Goal: Task Accomplishment & Management: Complete application form

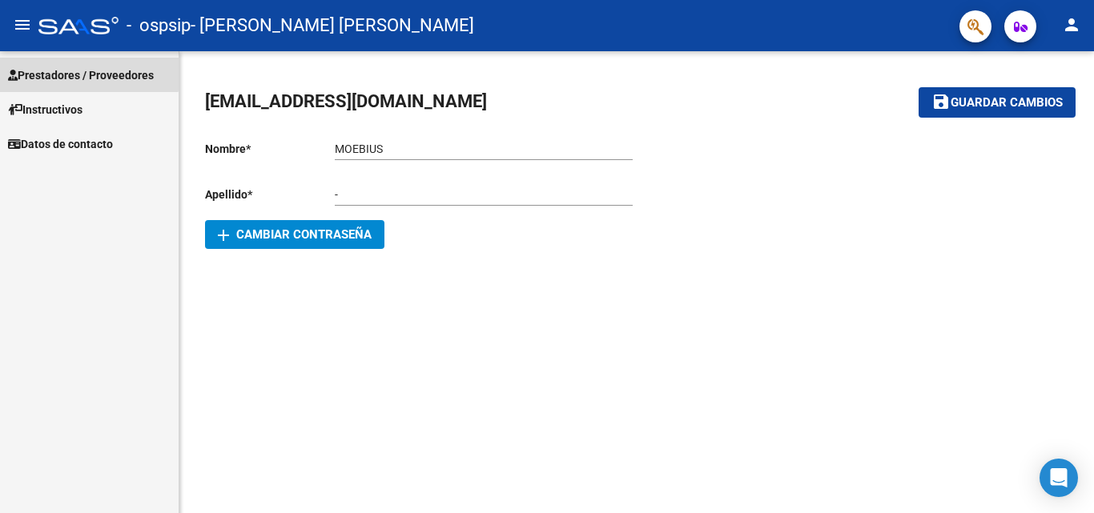
click at [72, 64] on link "Prestadores / Proveedores" at bounding box center [89, 75] width 179 height 34
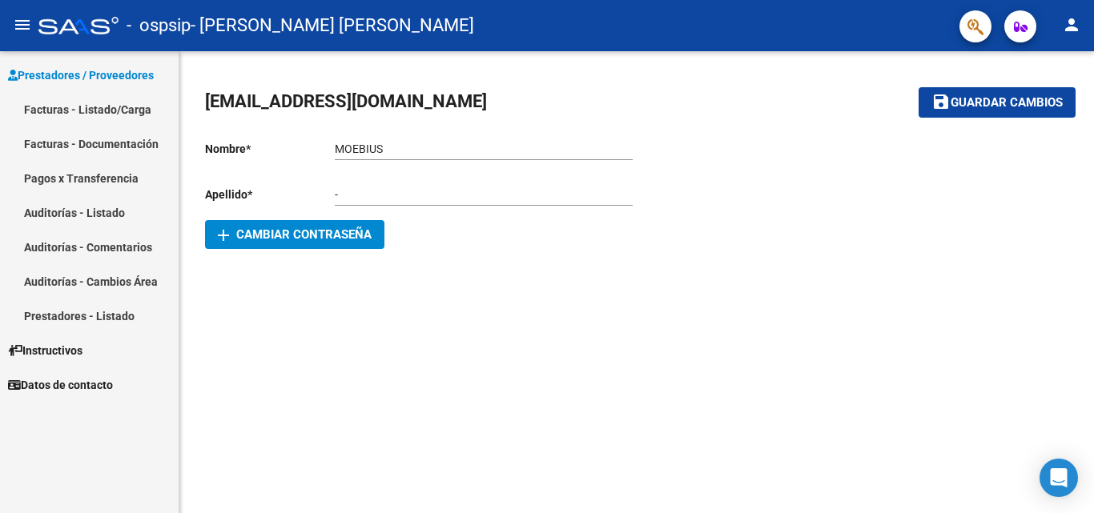
click at [90, 115] on link "Facturas - Listado/Carga" at bounding box center [89, 109] width 179 height 34
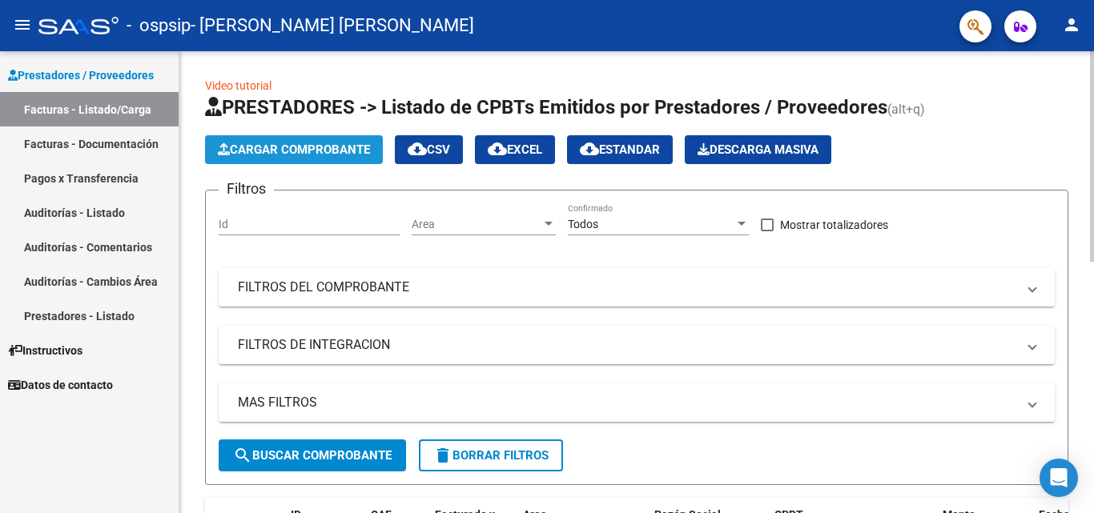
click at [319, 147] on span "Cargar Comprobante" at bounding box center [294, 150] width 152 height 14
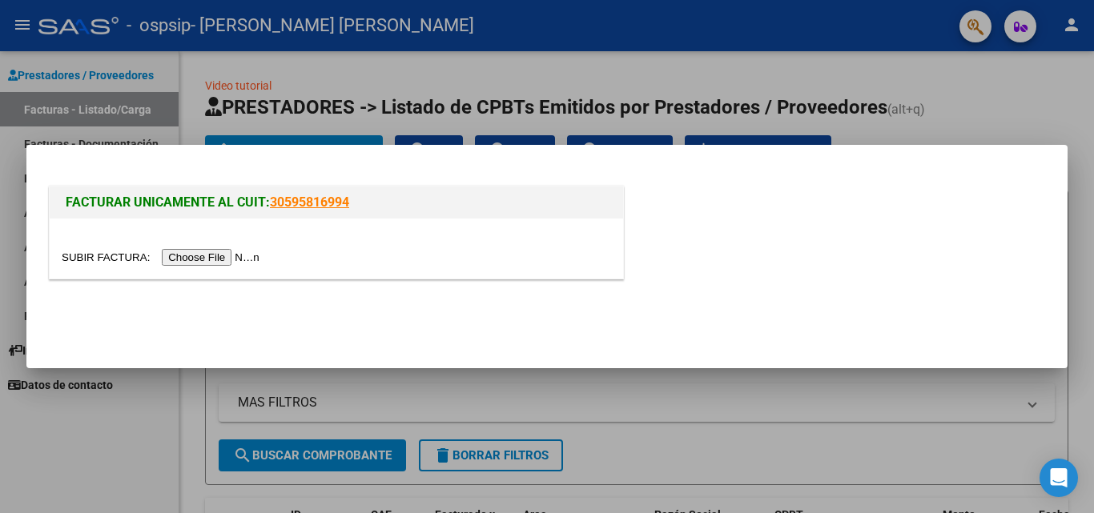
click at [179, 257] on input "file" at bounding box center [163, 257] width 203 height 17
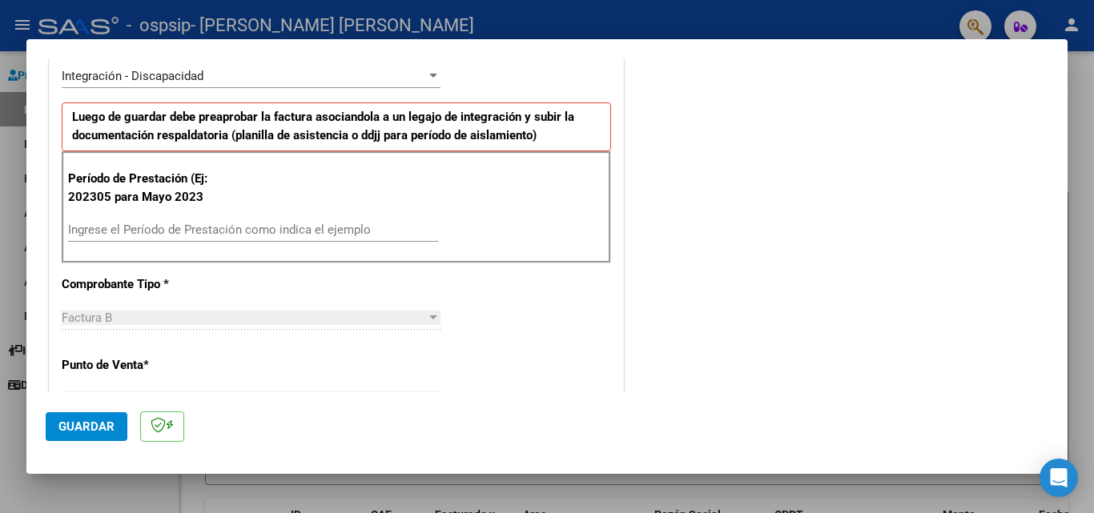
scroll to position [401, 0]
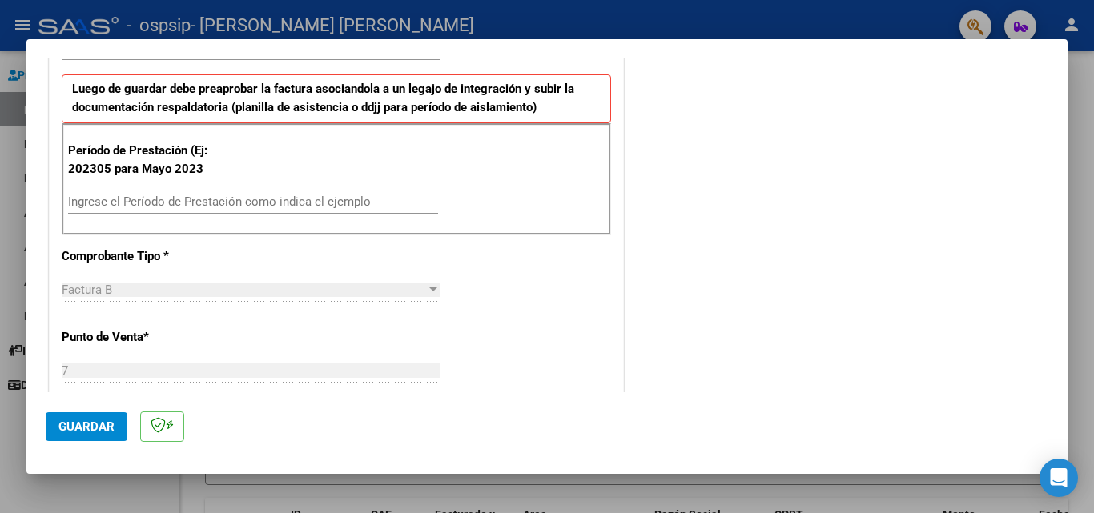
click at [317, 200] on input "Ingrese el Período de Prestación como indica el ejemplo" at bounding box center [253, 202] width 370 height 14
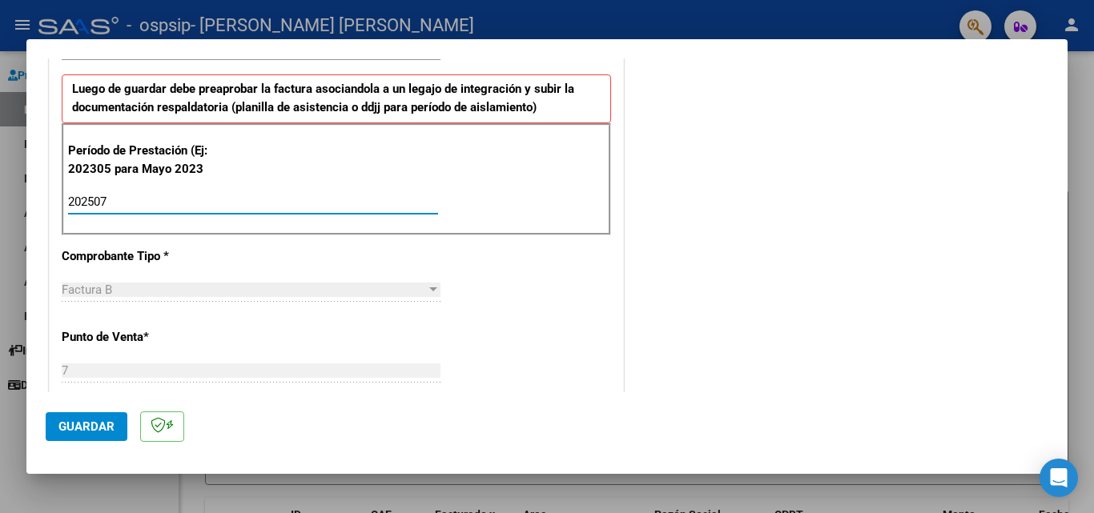
type input "202507"
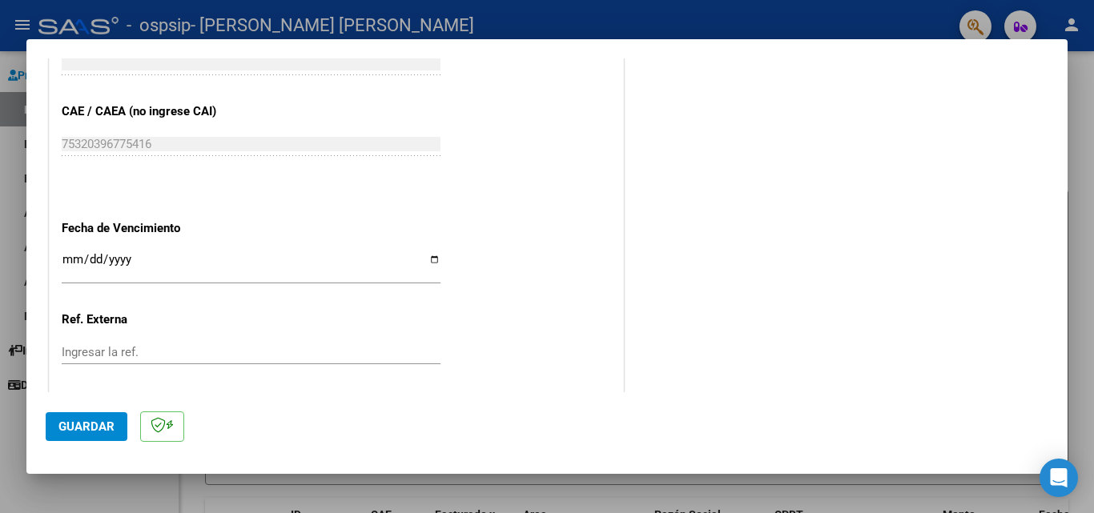
scroll to position [1041, 0]
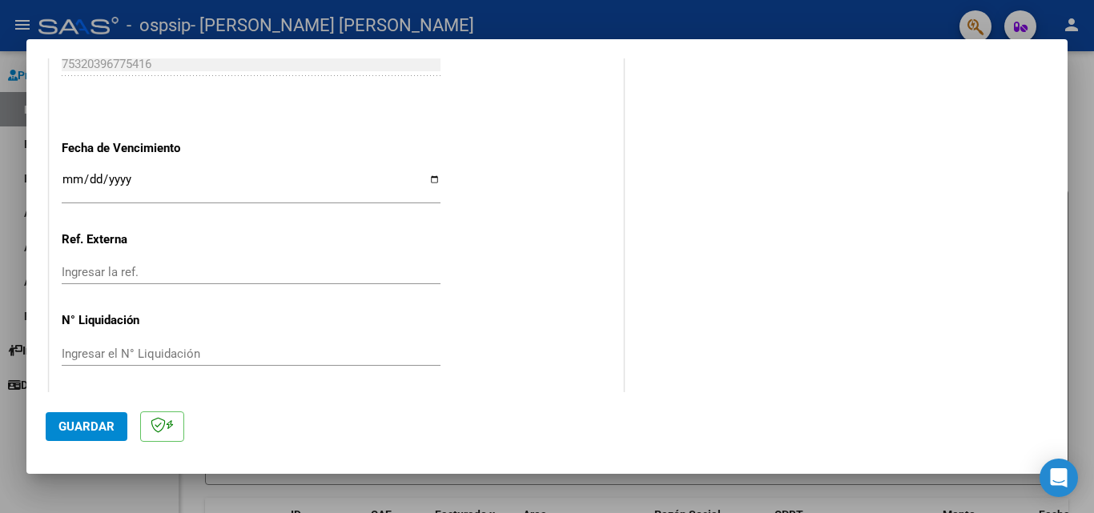
click at [427, 174] on input "Ingresar la fecha" at bounding box center [251, 186] width 379 height 26
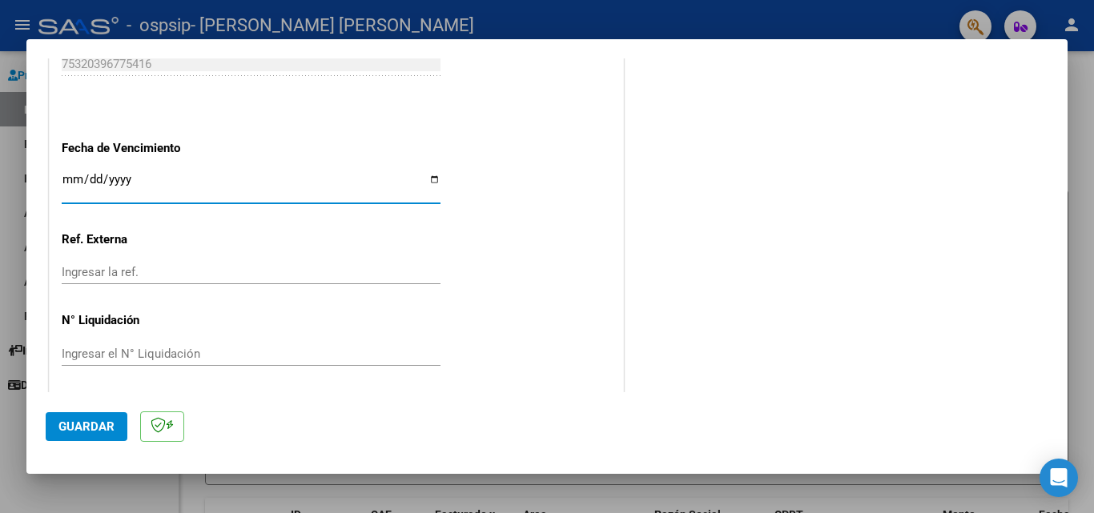
type input "[DATE]"
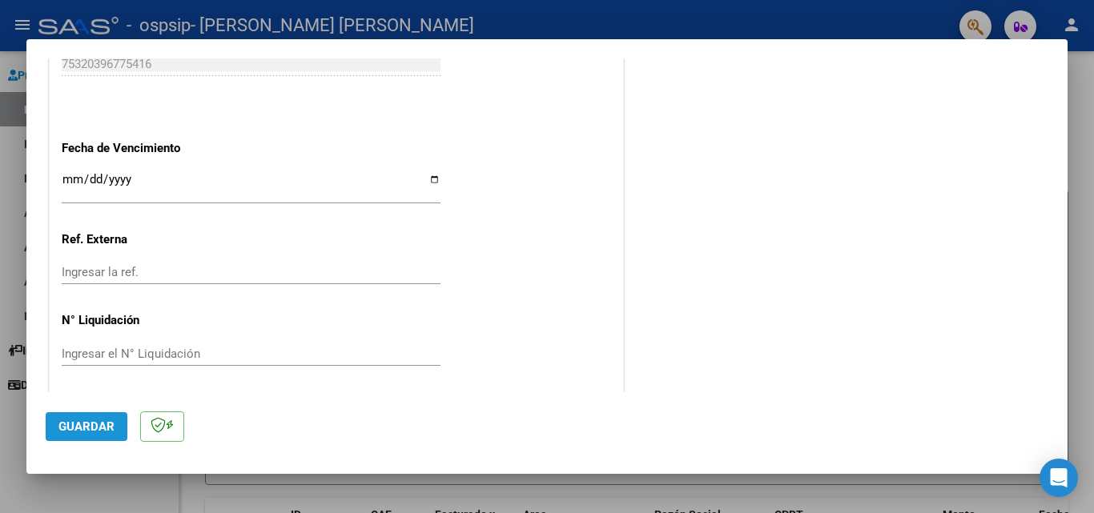
click at [87, 427] on span "Guardar" at bounding box center [86, 427] width 56 height 14
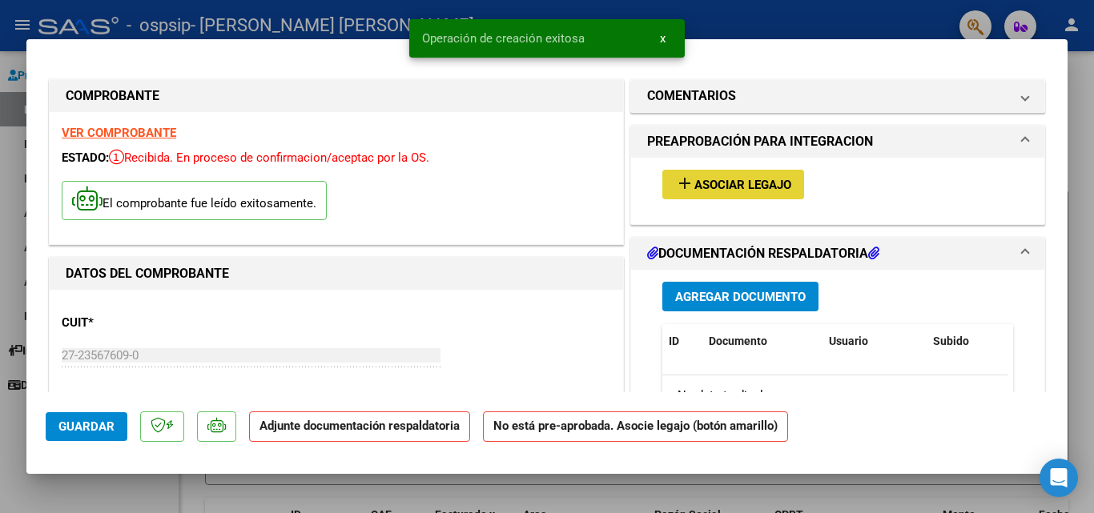
click at [719, 179] on span "Asociar Legajo" at bounding box center [743, 185] width 97 height 14
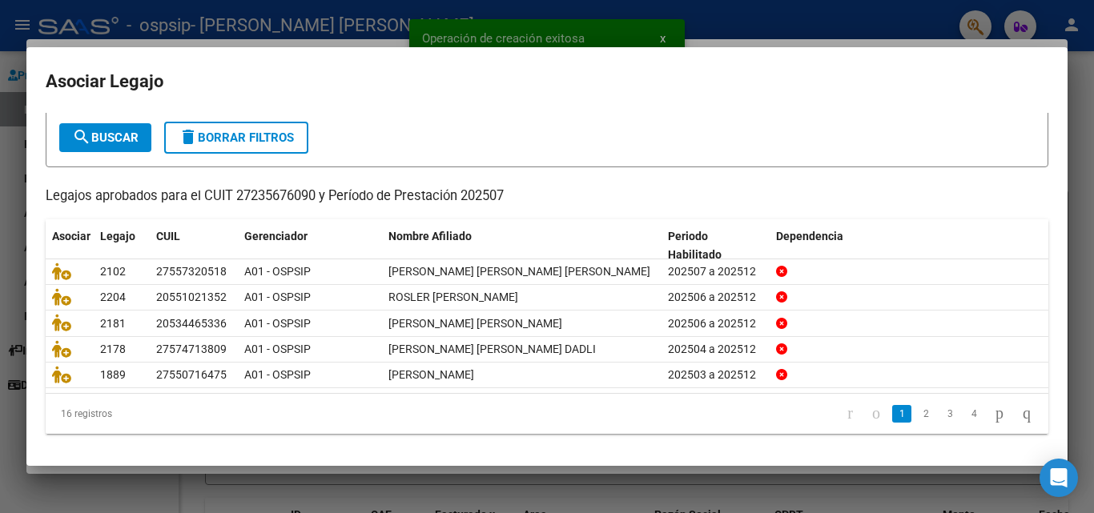
scroll to position [87, 0]
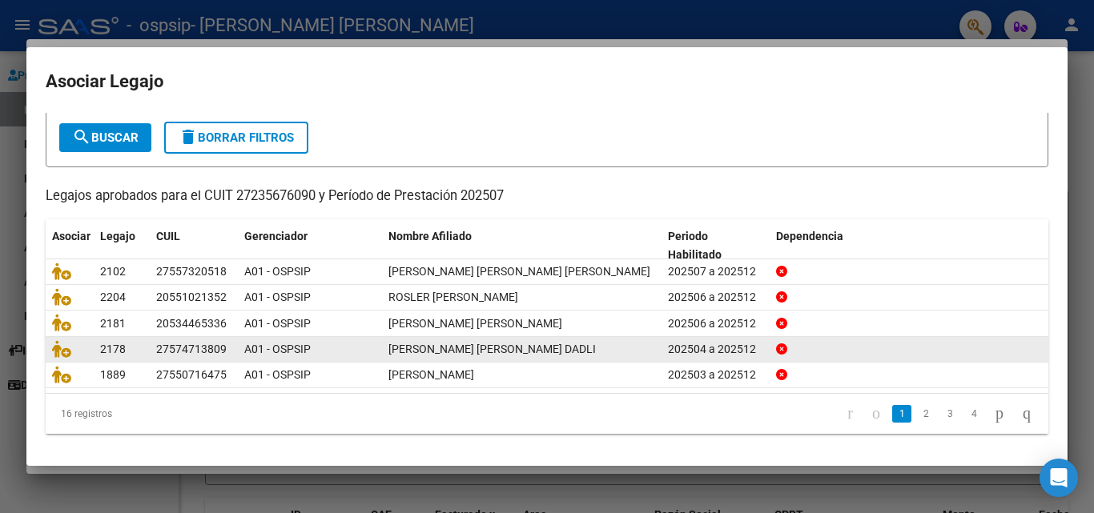
click at [916, 419] on link "2" at bounding box center [925, 414] width 19 height 18
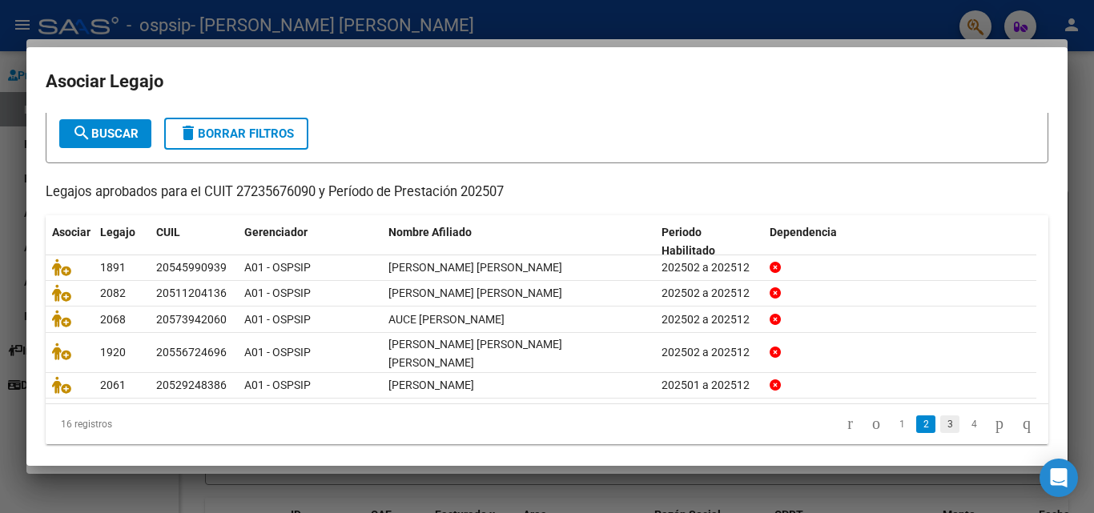
click at [940, 421] on link "3" at bounding box center [949, 425] width 19 height 18
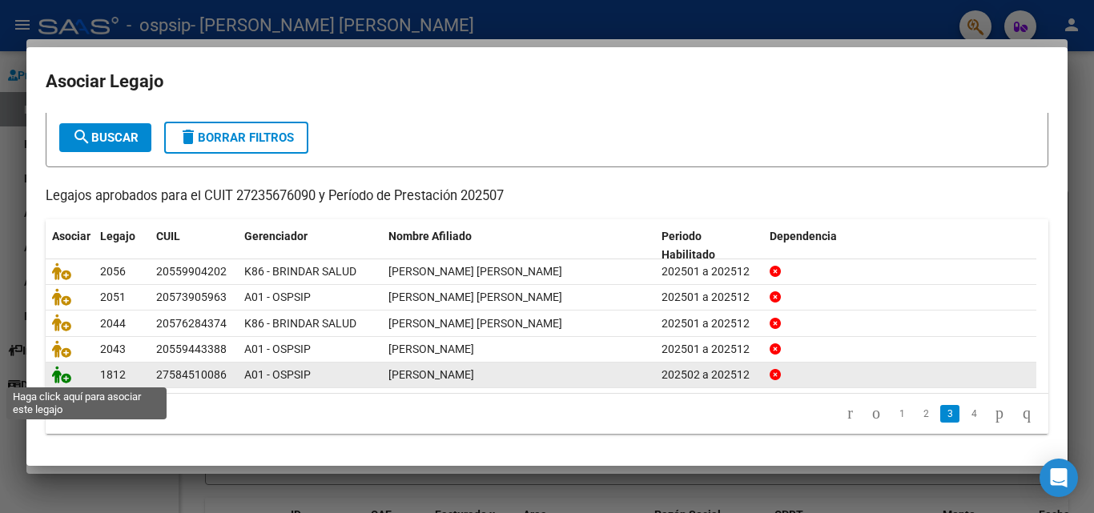
click at [58, 373] on icon at bounding box center [61, 375] width 19 height 18
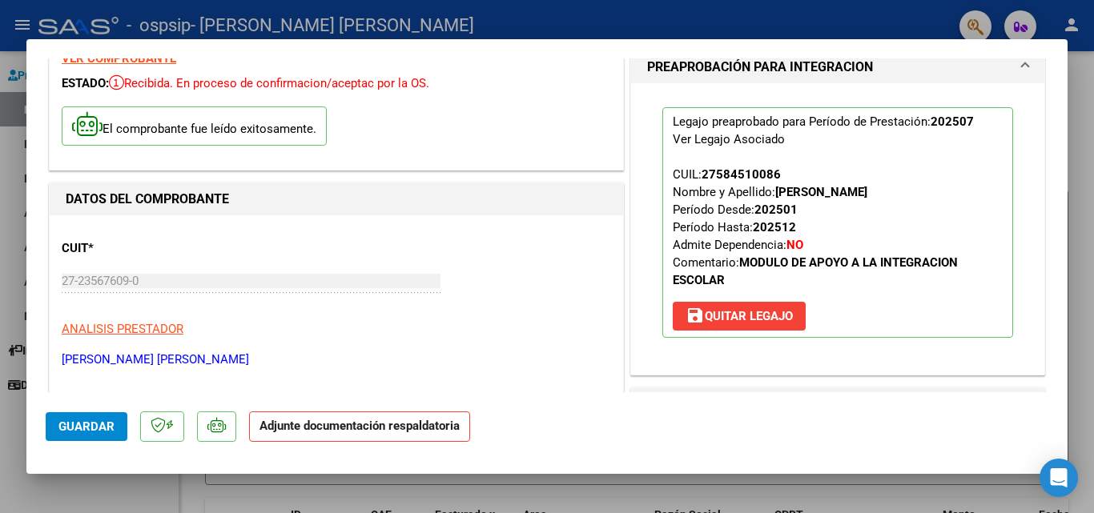
scroll to position [320, 0]
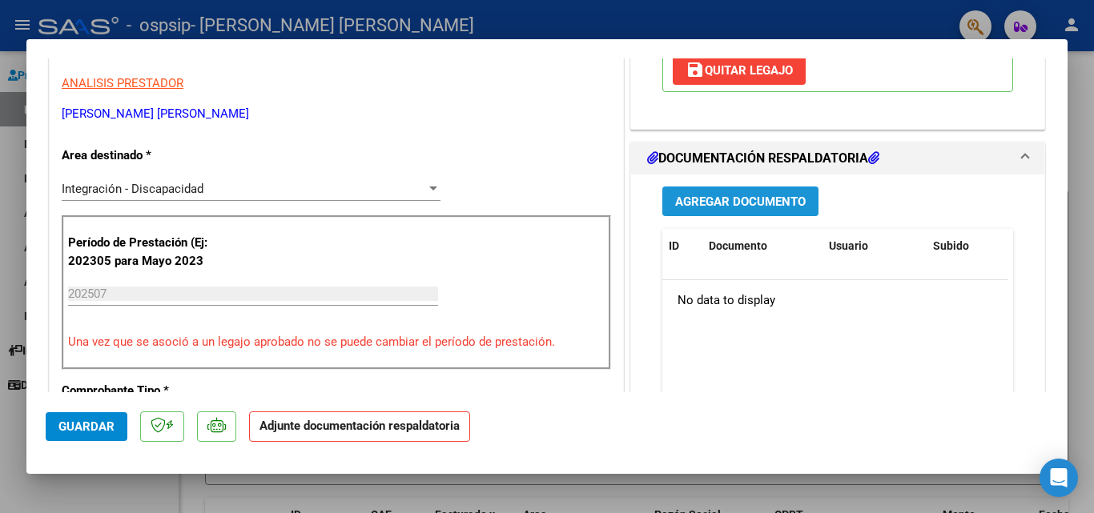
click at [755, 209] on span "Agregar Documento" at bounding box center [740, 202] width 131 height 14
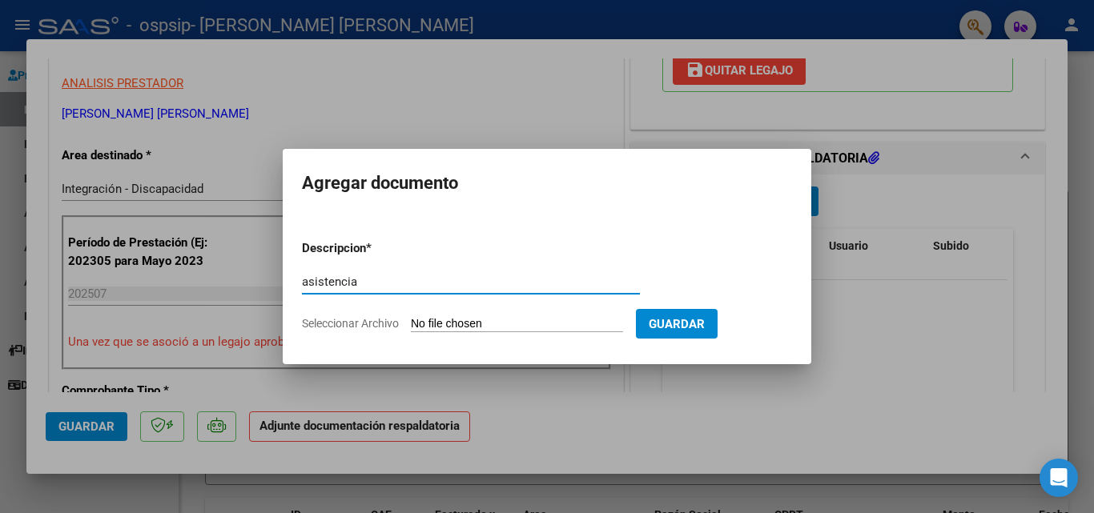
type input "asistencia"
click at [488, 324] on input "Seleccionar Archivo" at bounding box center [517, 324] width 212 height 15
type input "C:\fakepath\ASIST [PERSON_NAME] 225 [PERSON_NAME].pdf"
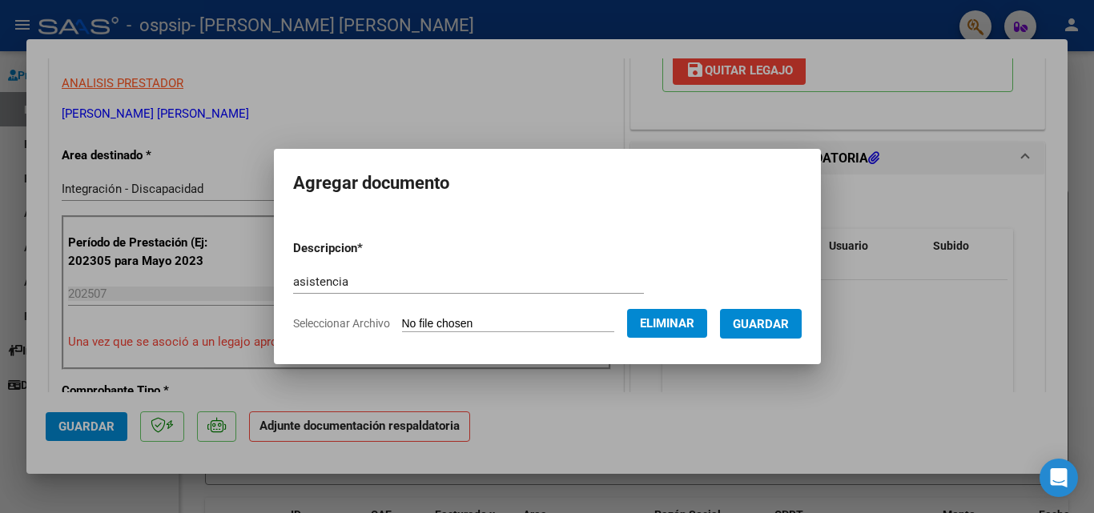
click at [785, 313] on button "Guardar" at bounding box center [761, 324] width 82 height 30
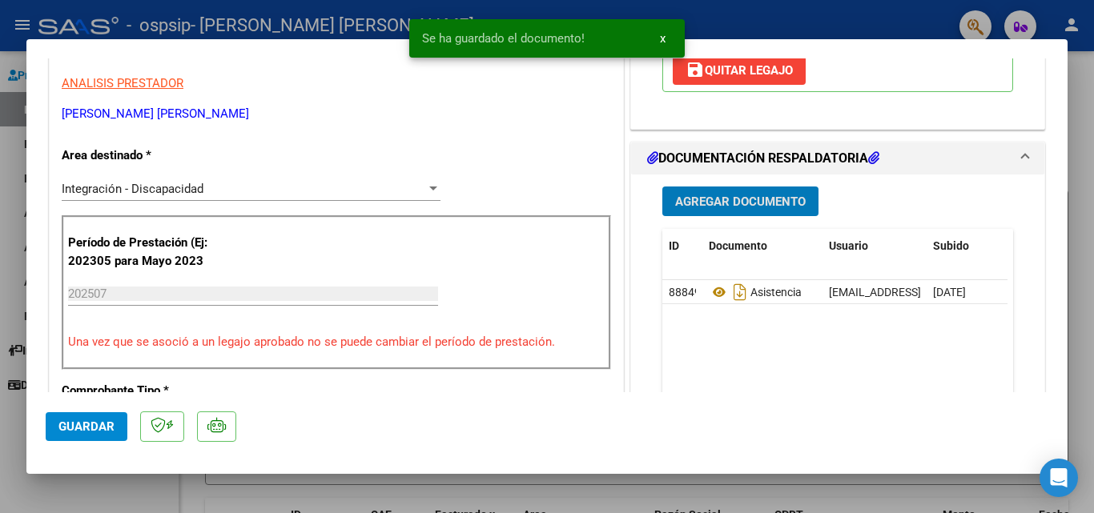
click at [83, 429] on span "Guardar" at bounding box center [86, 427] width 56 height 14
click at [121, 494] on div at bounding box center [547, 256] width 1094 height 513
type input "$ 0,00"
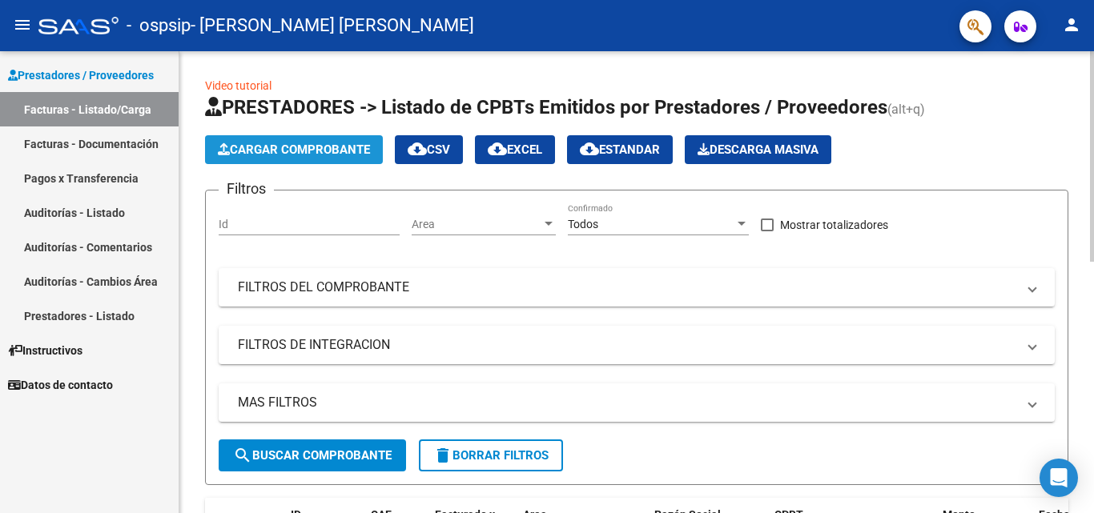
click at [325, 151] on span "Cargar Comprobante" at bounding box center [294, 150] width 152 height 14
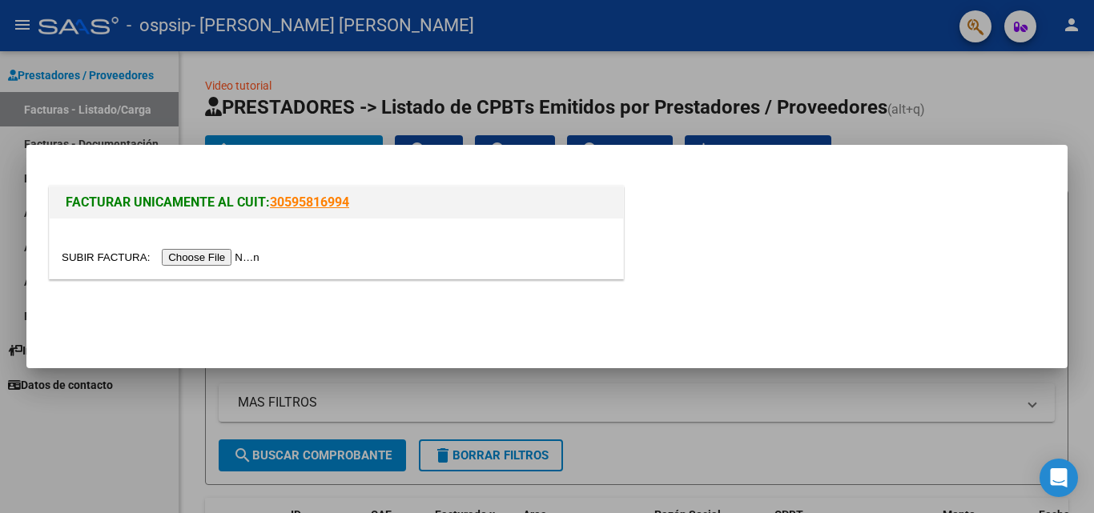
click at [216, 259] on input "file" at bounding box center [163, 257] width 203 height 17
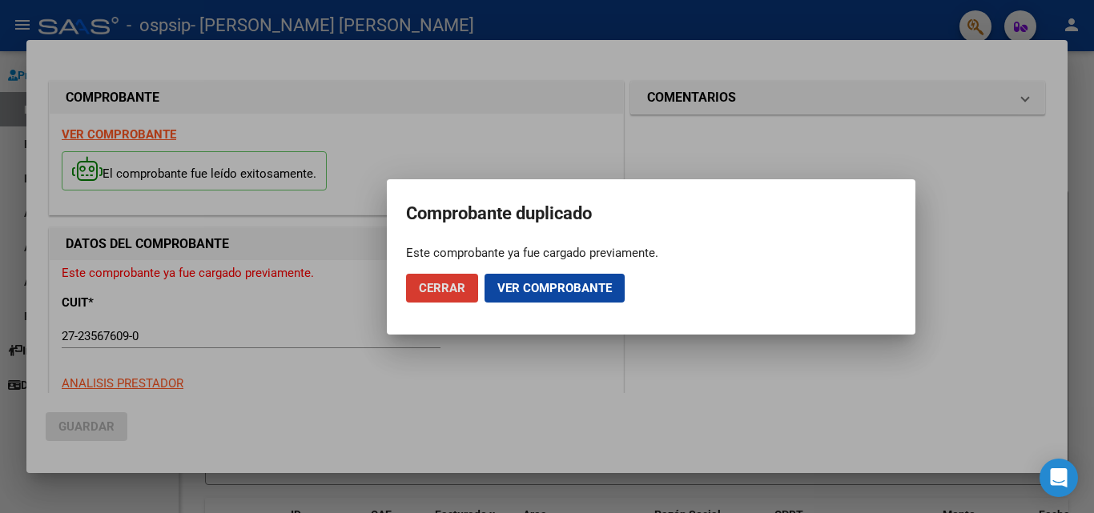
click at [440, 298] on button "Cerrar" at bounding box center [442, 288] width 72 height 29
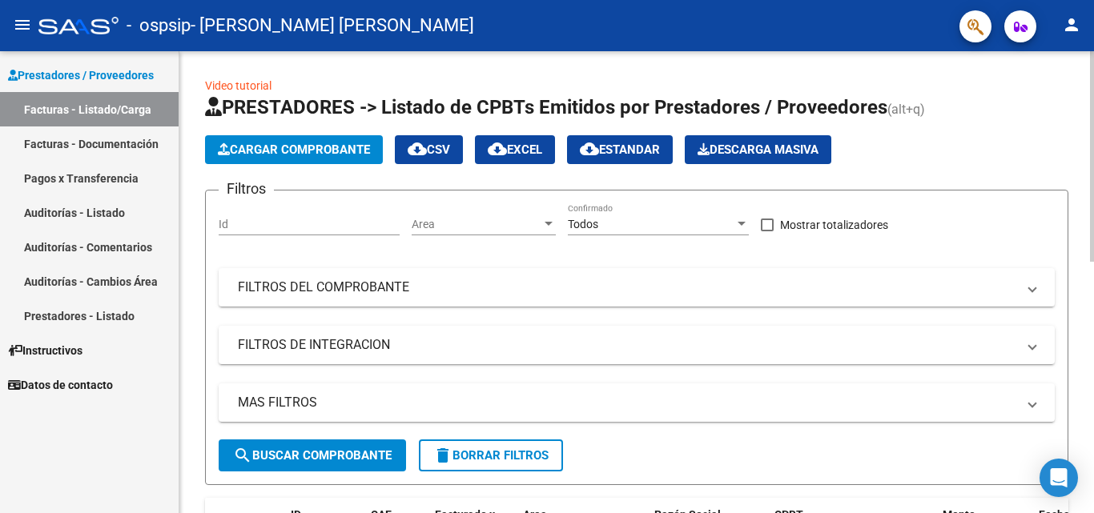
click at [303, 149] on span "Cargar Comprobante" at bounding box center [294, 150] width 152 height 14
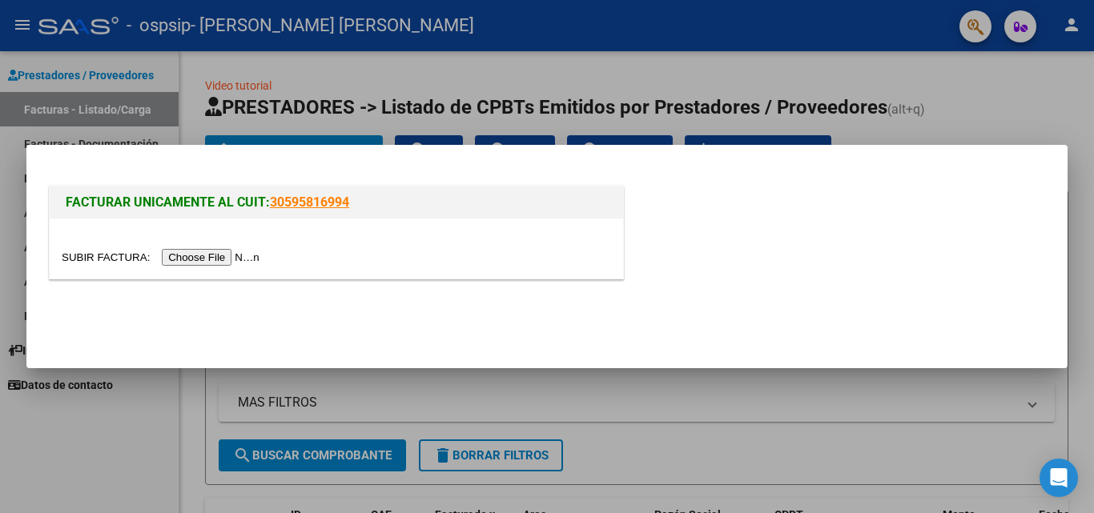
click at [198, 256] on input "file" at bounding box center [163, 257] width 203 height 17
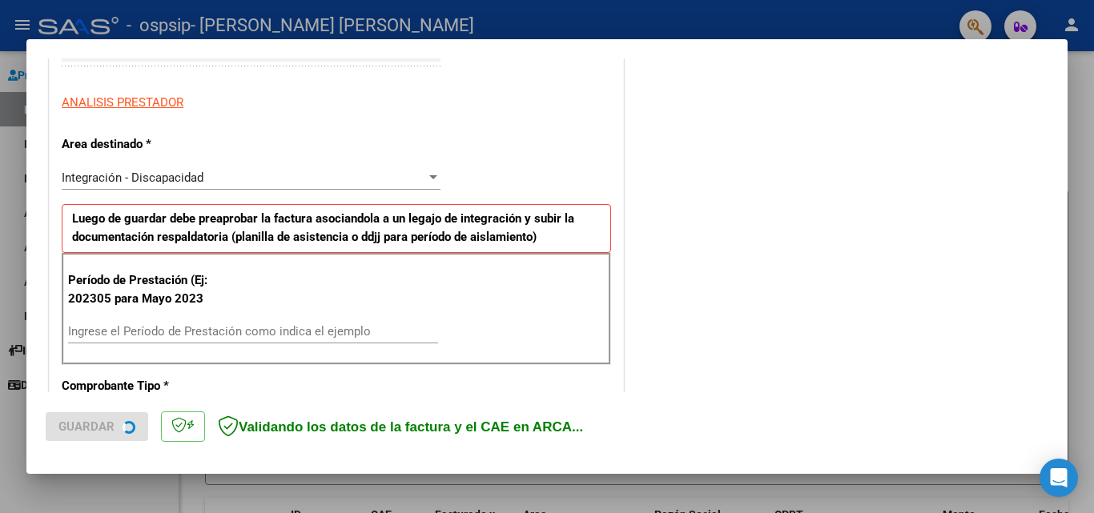
scroll to position [320, 0]
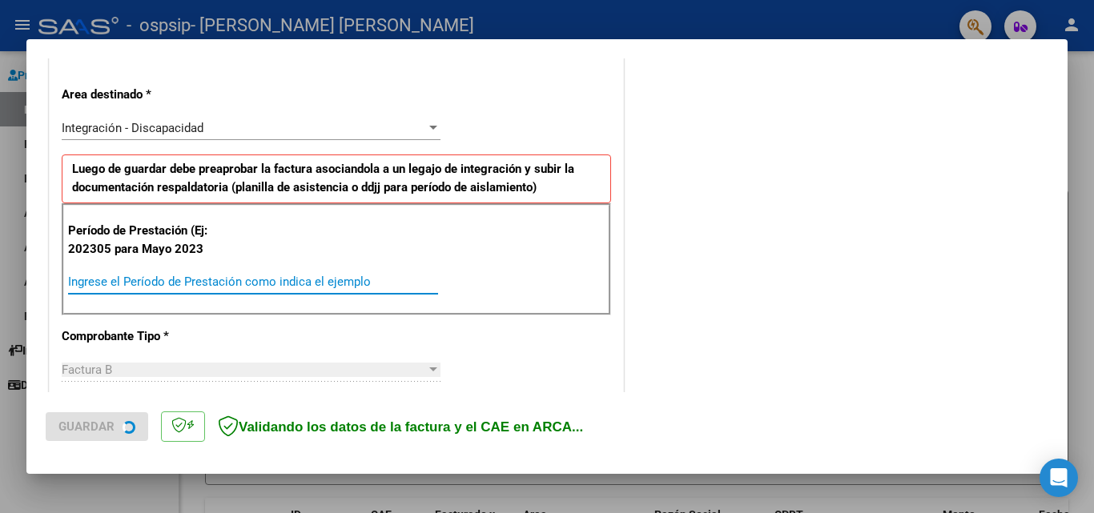
click at [300, 277] on input "Ingrese el Período de Prestación como indica el ejemplo" at bounding box center [253, 282] width 370 height 14
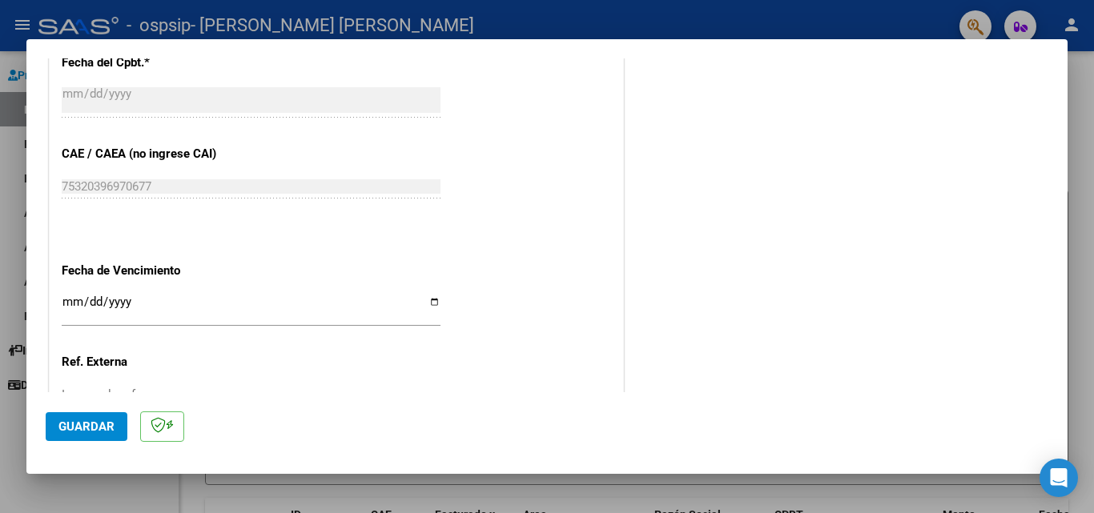
scroll to position [961, 0]
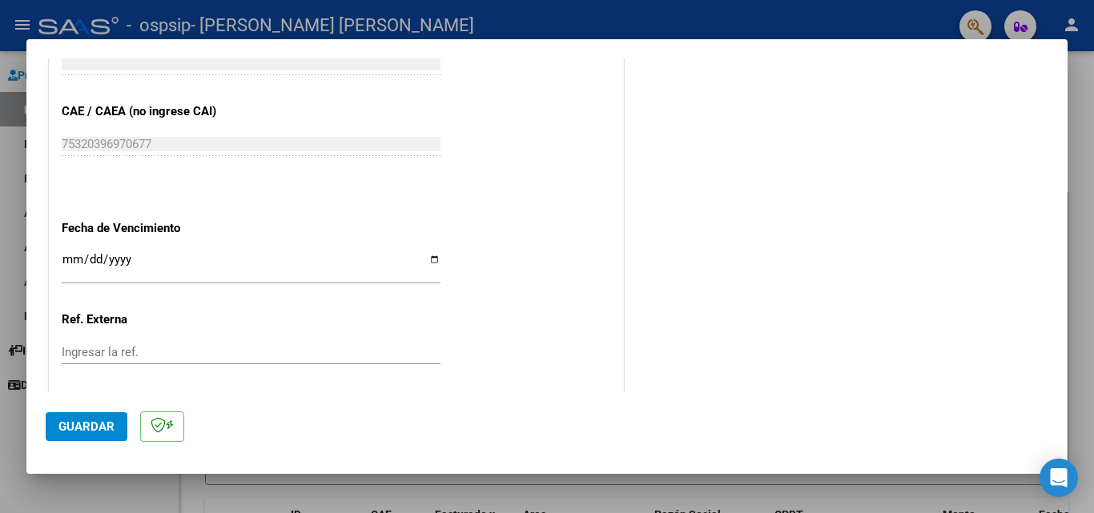
type input "202507"
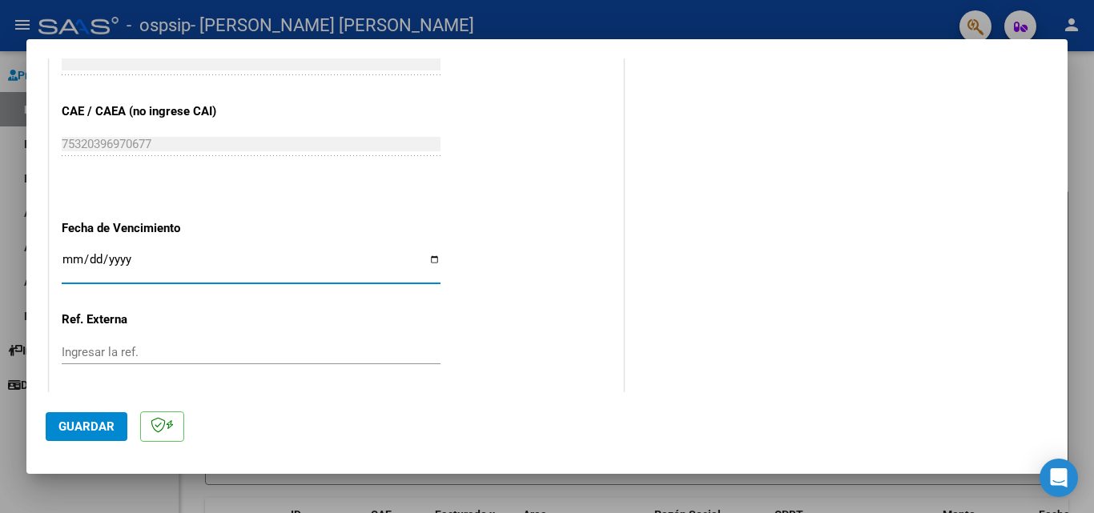
click at [426, 260] on input "Ingresar la fecha" at bounding box center [251, 266] width 379 height 26
type input "[DATE]"
click at [89, 416] on button "Guardar" at bounding box center [87, 427] width 82 height 29
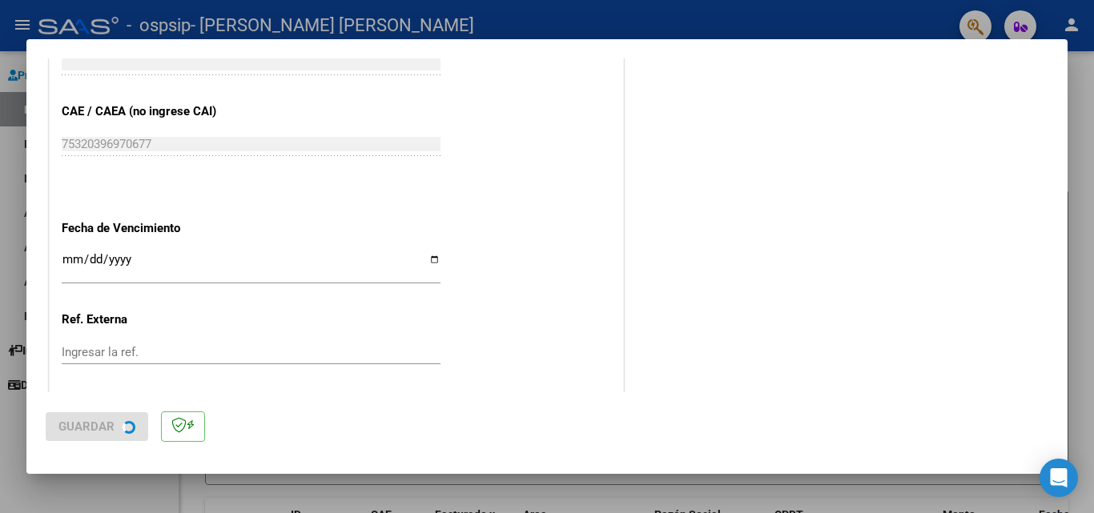
scroll to position [0, 0]
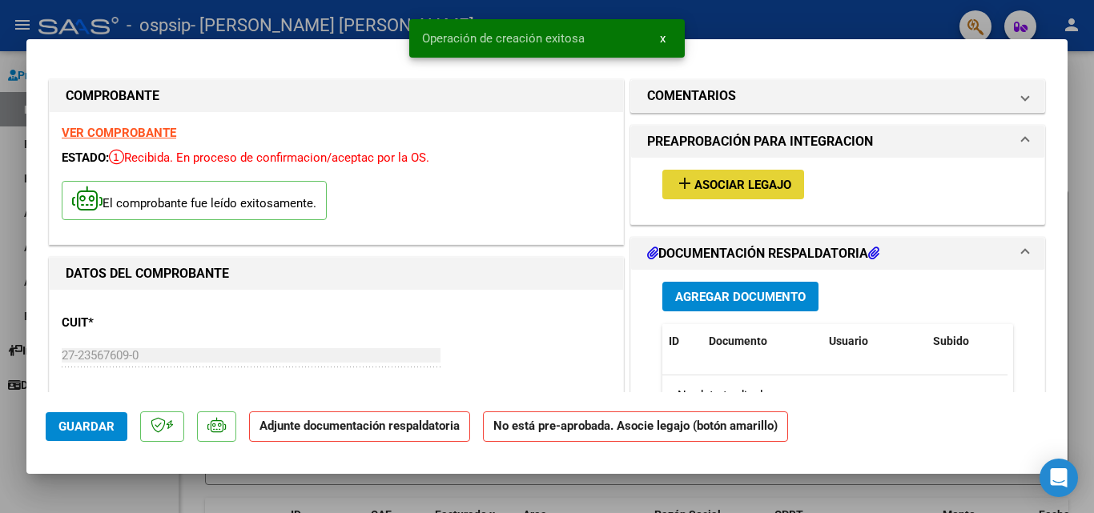
click at [712, 187] on span "Asociar Legajo" at bounding box center [743, 185] width 97 height 14
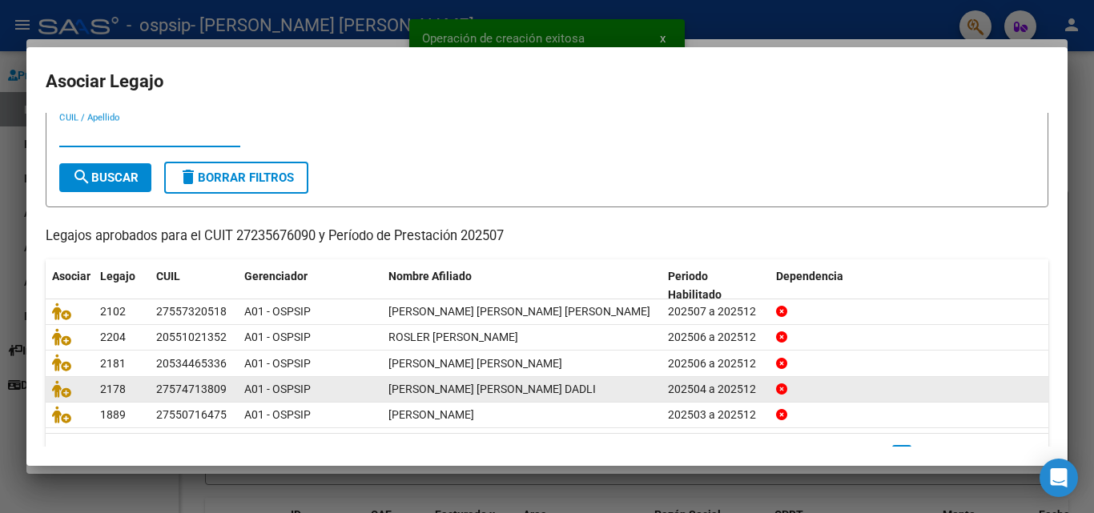
scroll to position [87, 0]
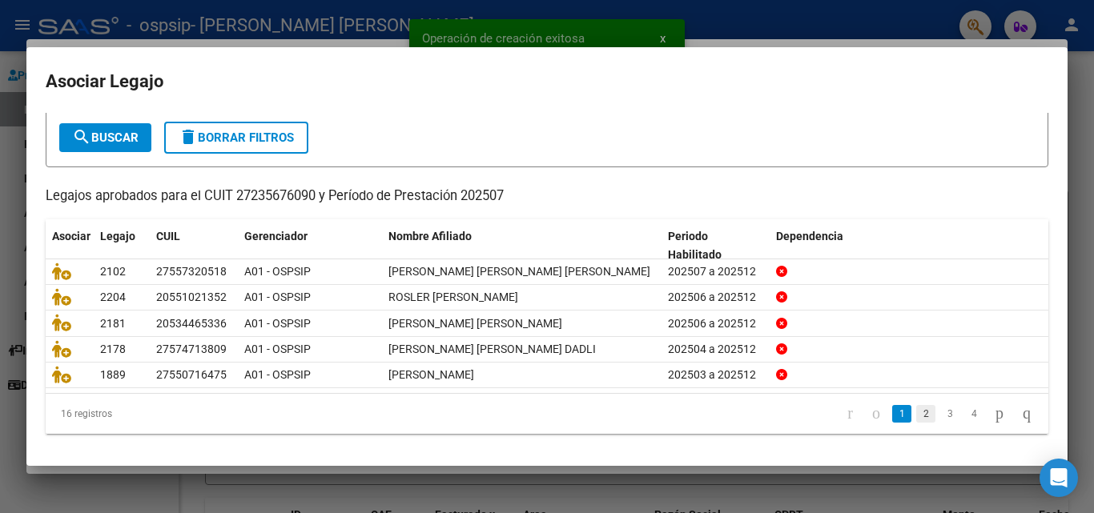
click at [916, 421] on link "2" at bounding box center [925, 414] width 19 height 18
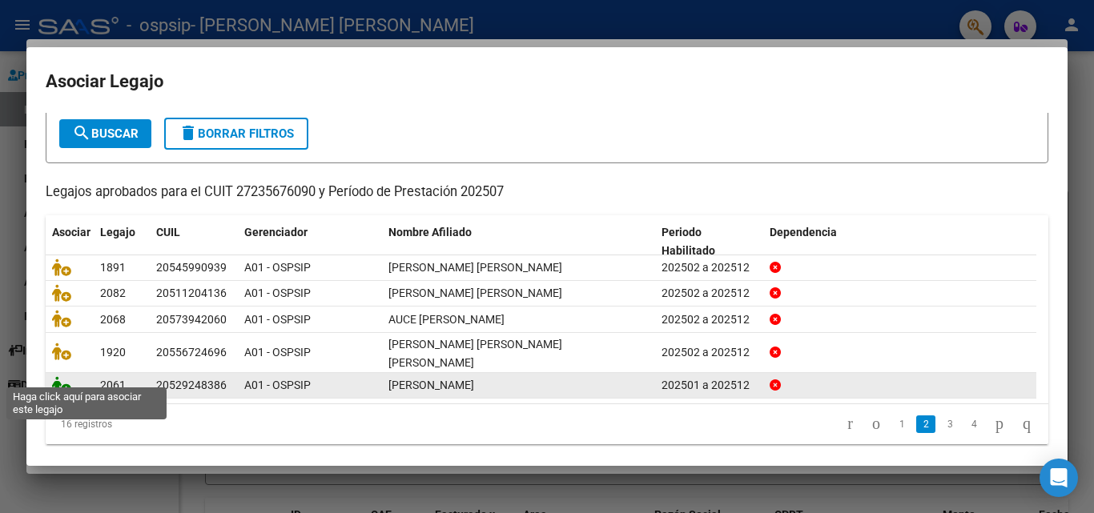
drag, startPoint x: 55, startPoint y: 372, endPoint x: 123, endPoint y: 332, distance: 78.3
click at [55, 376] on icon at bounding box center [61, 385] width 19 height 18
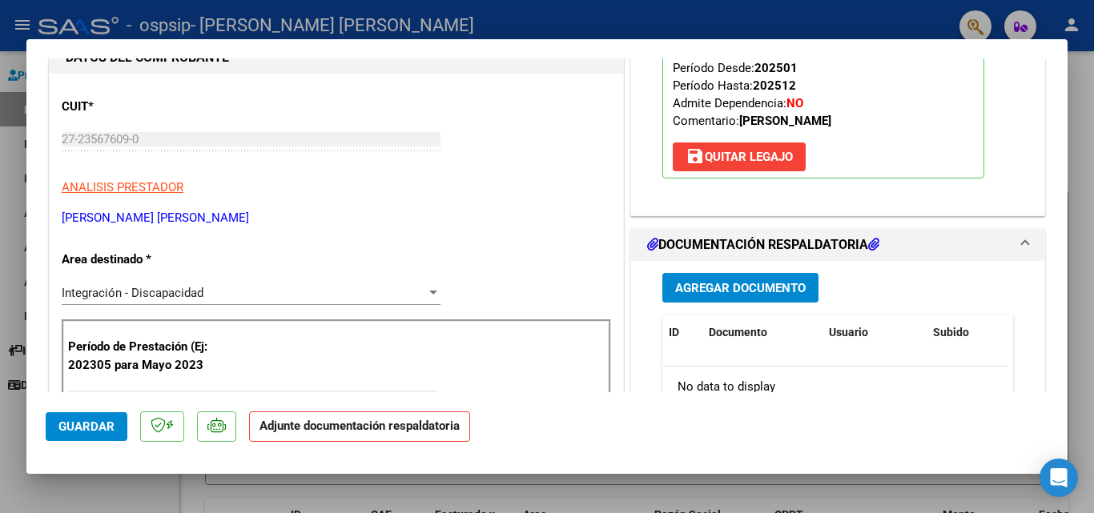
scroll to position [401, 0]
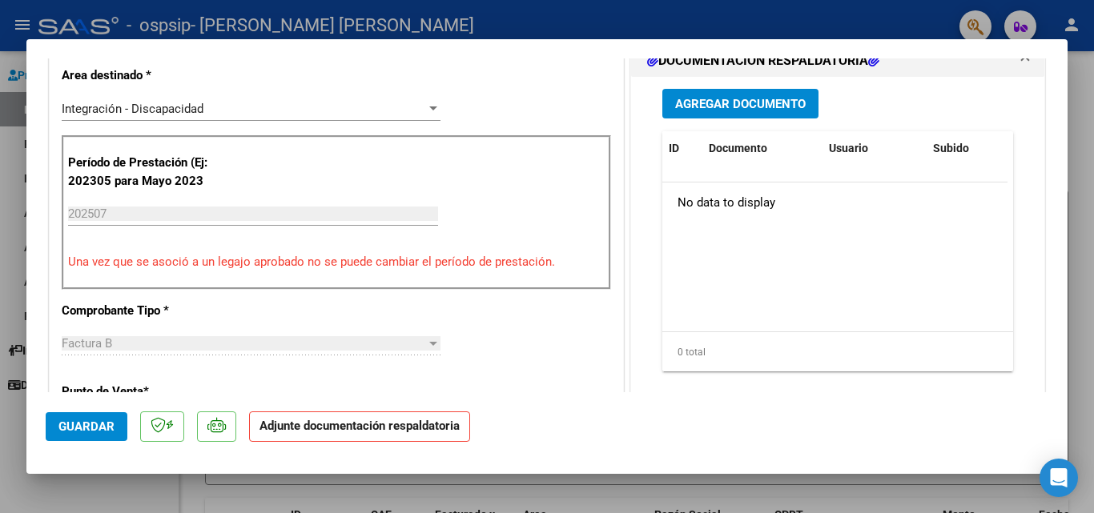
click at [743, 107] on span "Agregar Documento" at bounding box center [740, 104] width 131 height 14
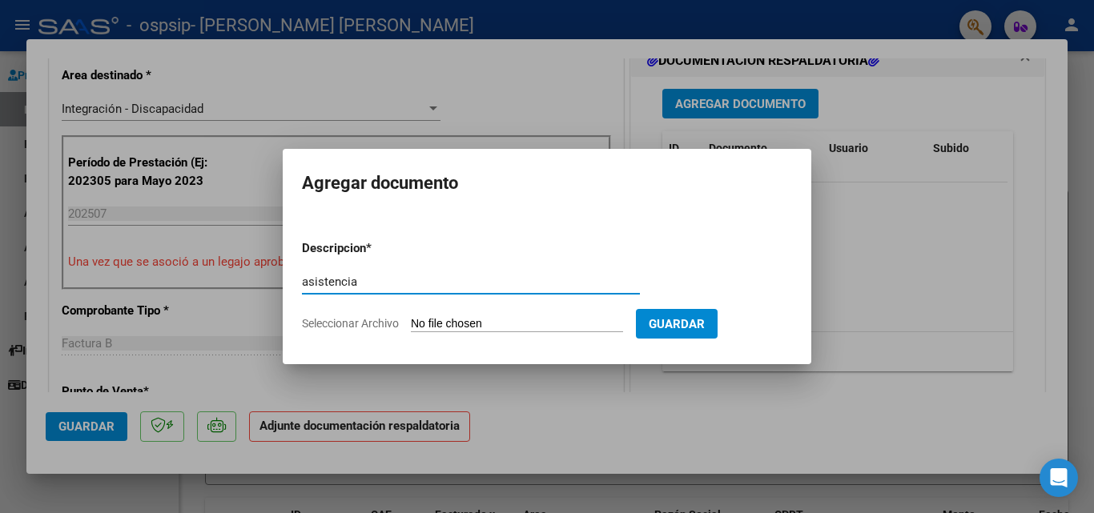
type input "asistencia"
click at [460, 328] on input "Seleccionar Archivo" at bounding box center [517, 324] width 212 height 15
type input "C:\fakepath\[PERSON_NAME].pdf"
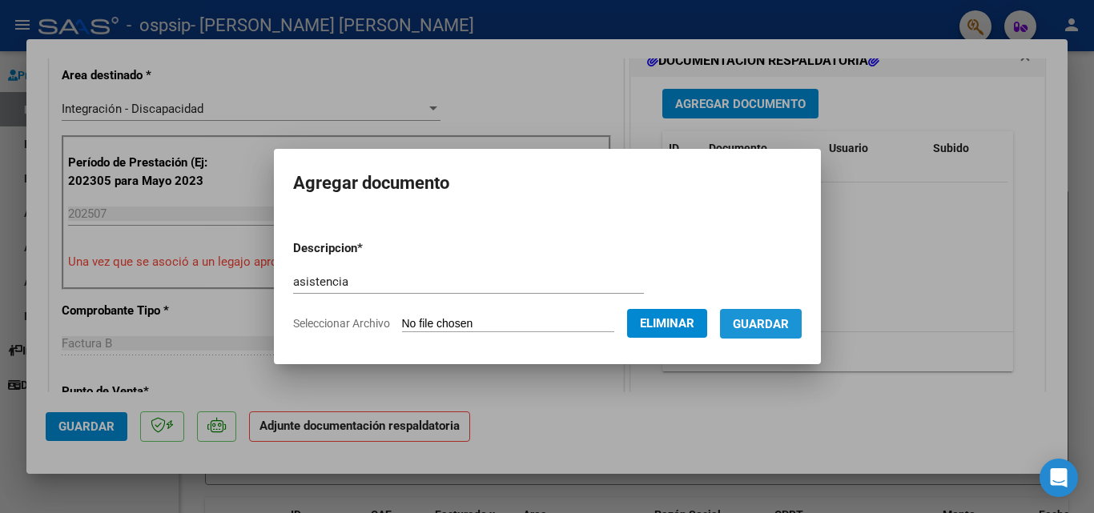
click at [789, 324] on span "Guardar" at bounding box center [761, 324] width 56 height 14
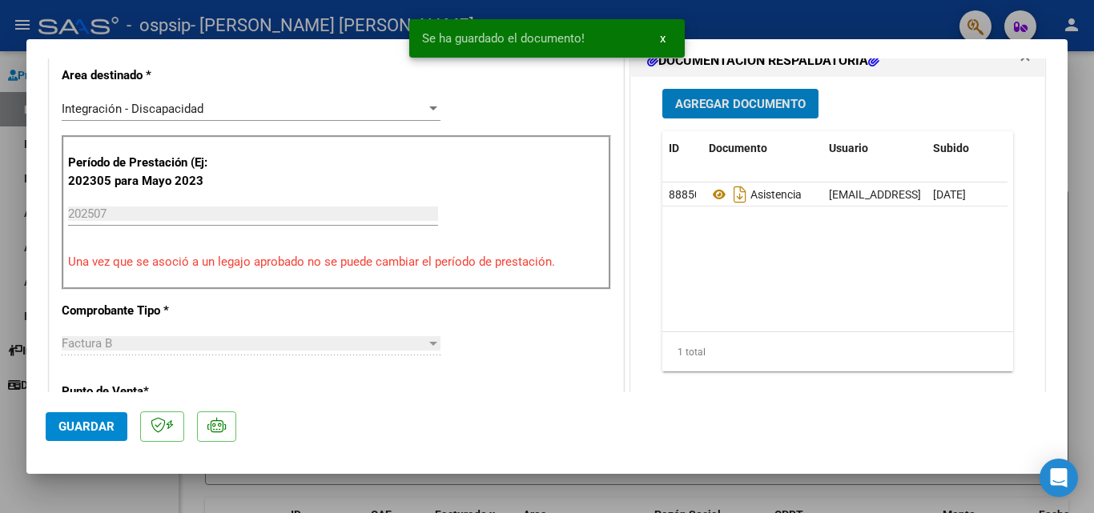
click at [81, 427] on span "Guardar" at bounding box center [86, 427] width 56 height 14
click at [141, 497] on div at bounding box center [547, 256] width 1094 height 513
type input "$ 0,00"
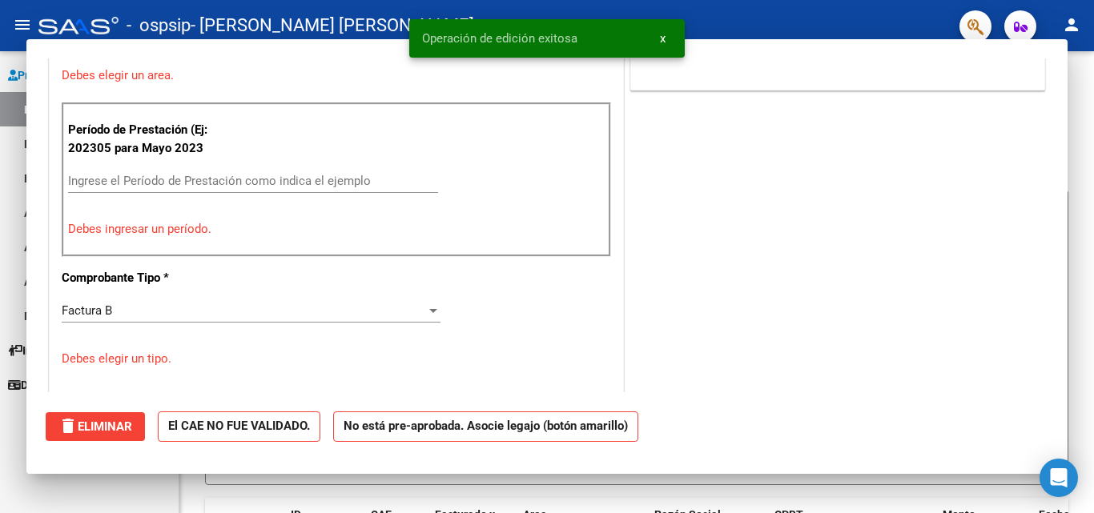
scroll to position [0, 0]
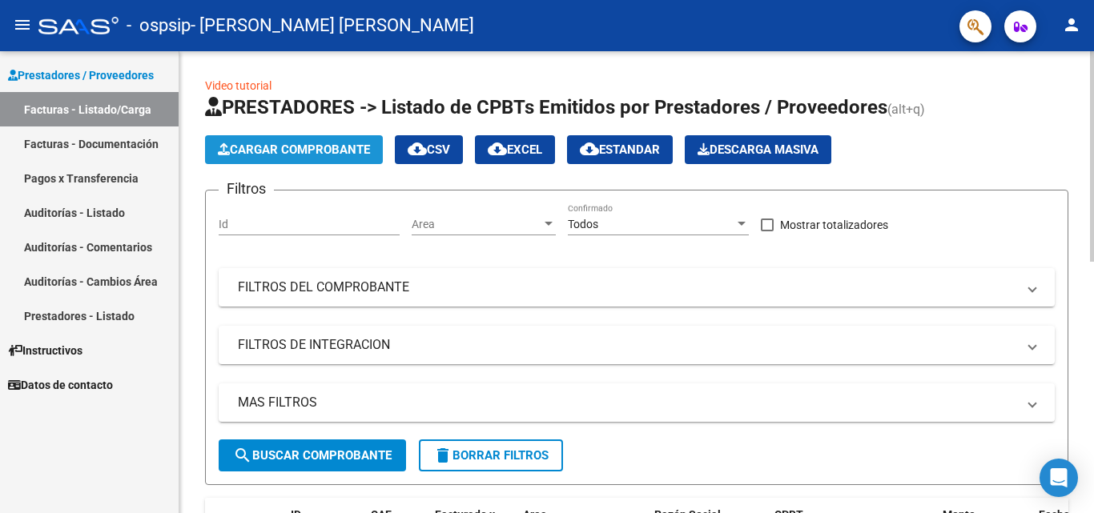
click at [336, 146] on span "Cargar Comprobante" at bounding box center [294, 150] width 152 height 14
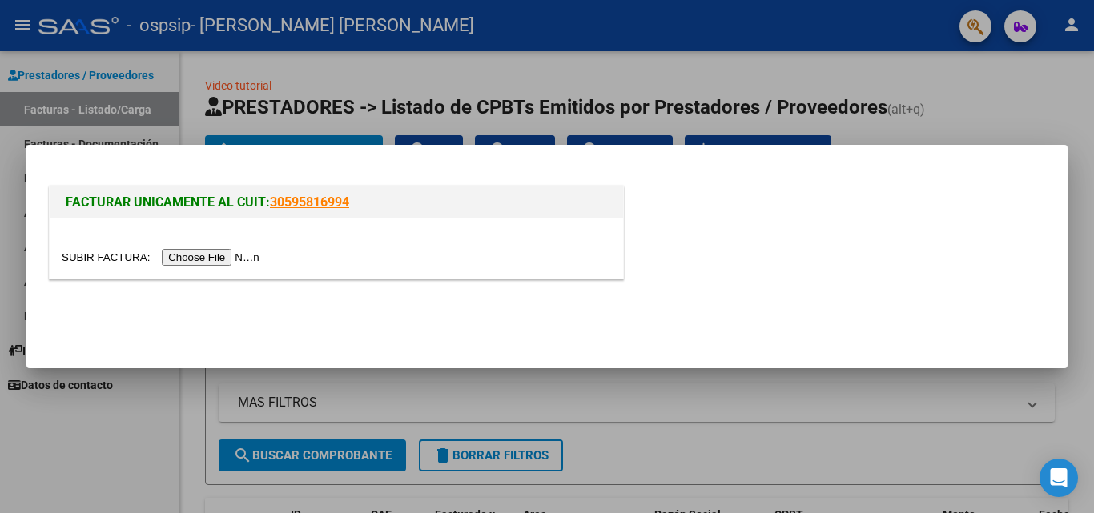
click at [212, 261] on input "file" at bounding box center [163, 257] width 203 height 17
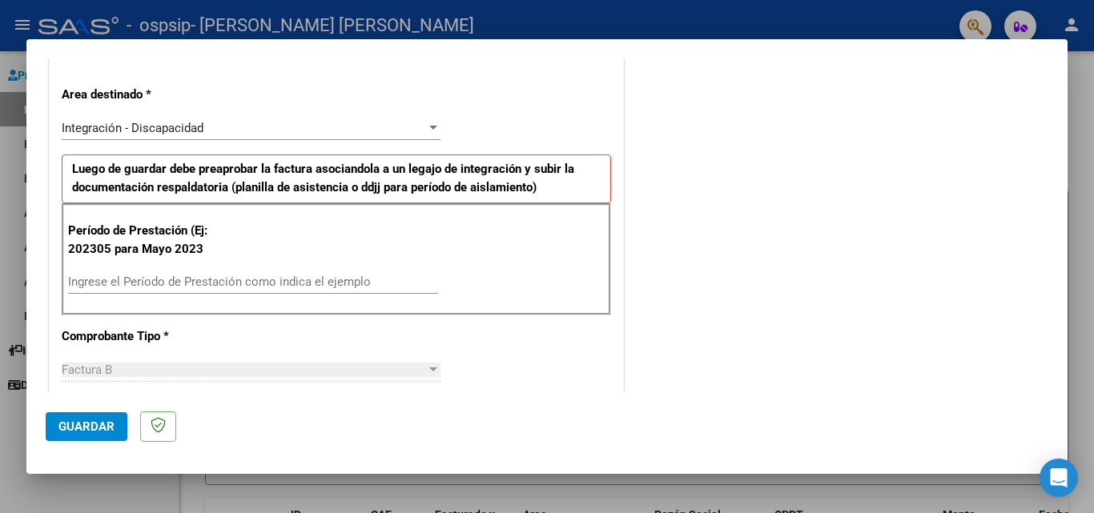
scroll to position [401, 0]
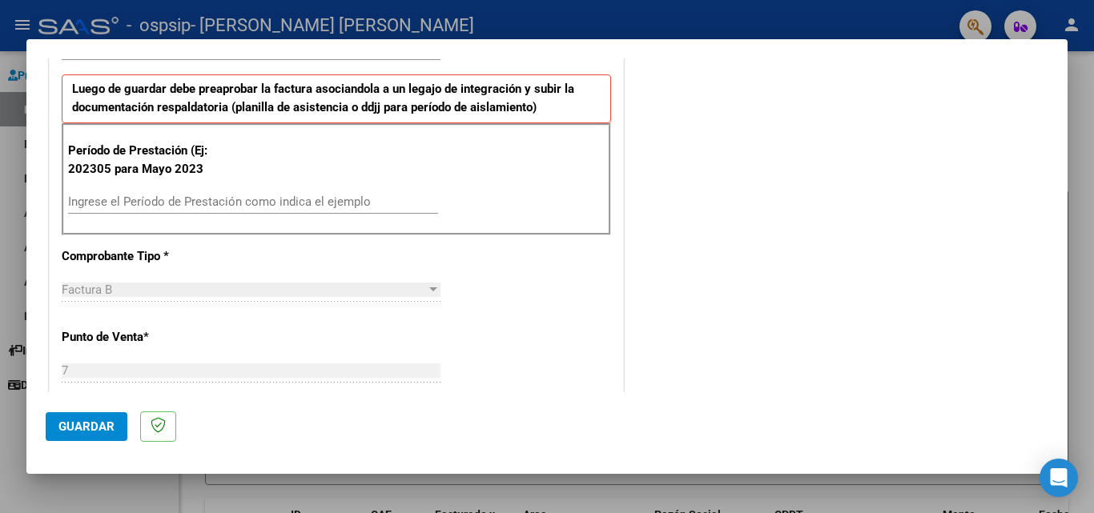
click at [312, 203] on input "Ingrese el Período de Prestación como indica el ejemplo" at bounding box center [253, 202] width 370 height 14
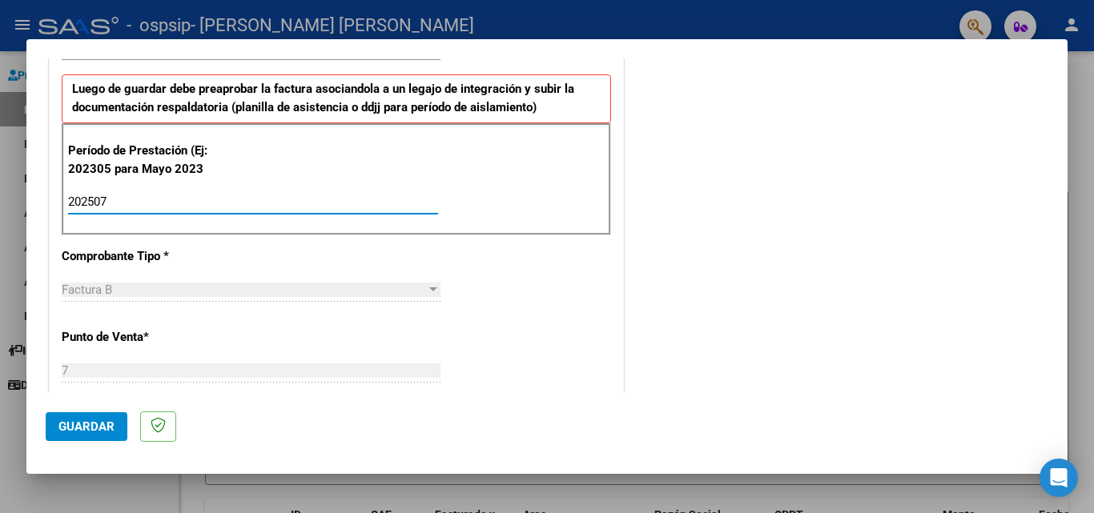
type input "202507"
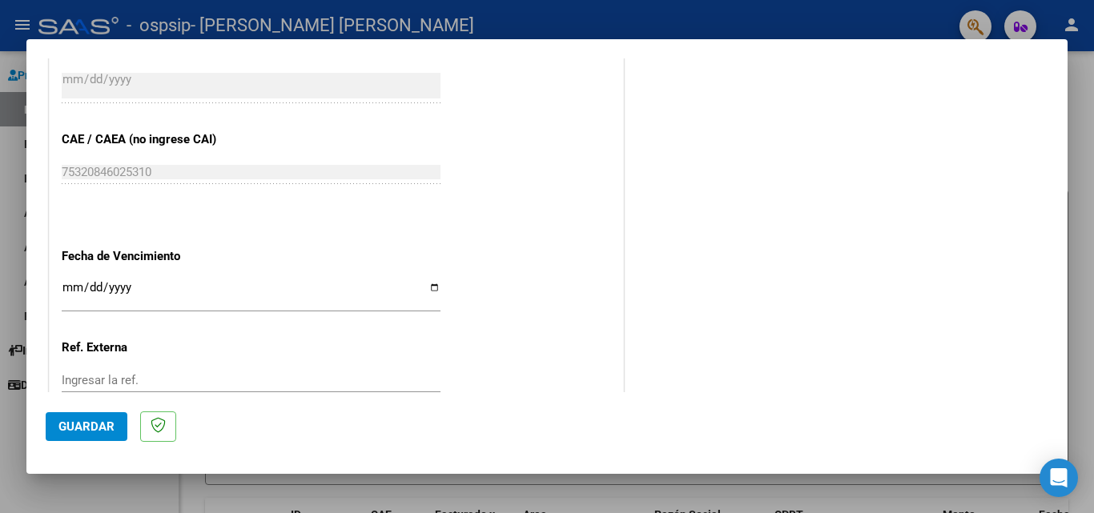
scroll to position [961, 0]
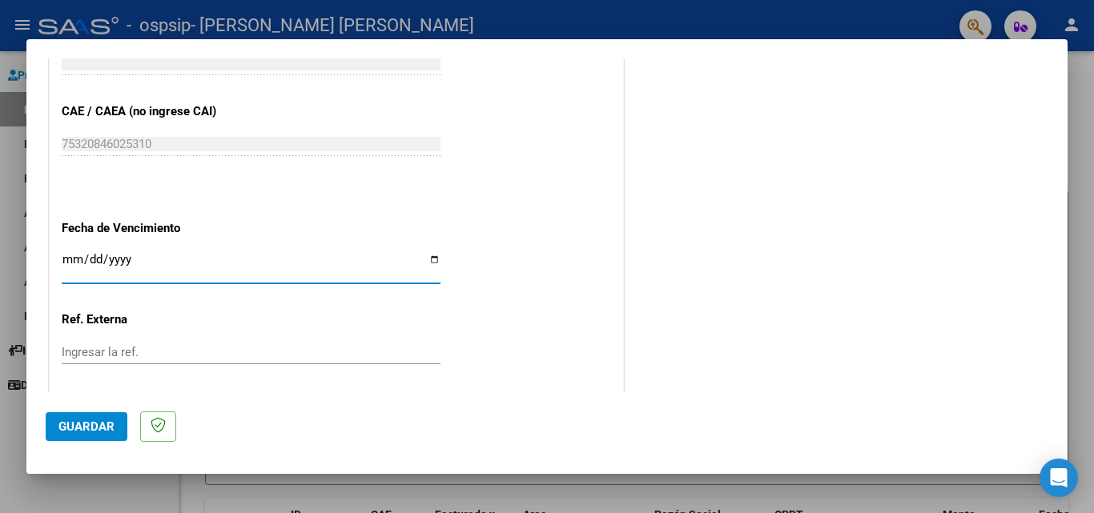
click at [429, 259] on input "Ingresar la fecha" at bounding box center [251, 266] width 379 height 26
type input "[DATE]"
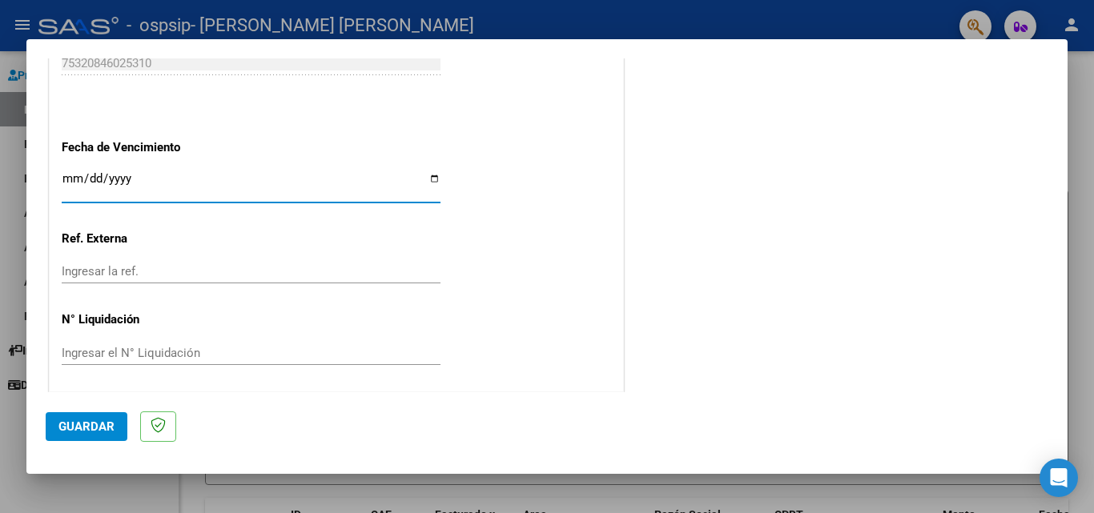
scroll to position [1045, 0]
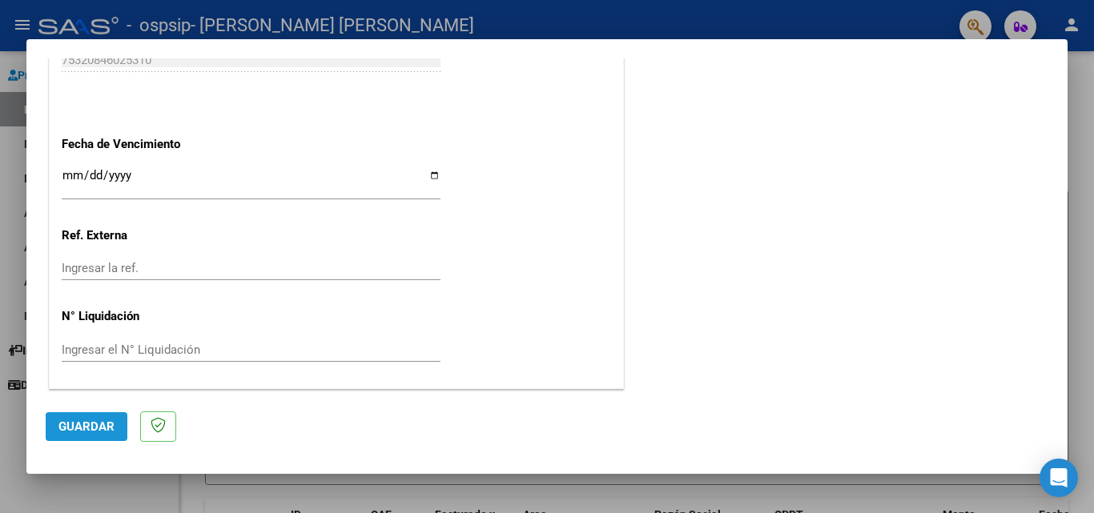
drag, startPoint x: 80, startPoint y: 430, endPoint x: 268, endPoint y: 397, distance: 190.3
click at [80, 431] on span "Guardar" at bounding box center [86, 427] width 56 height 14
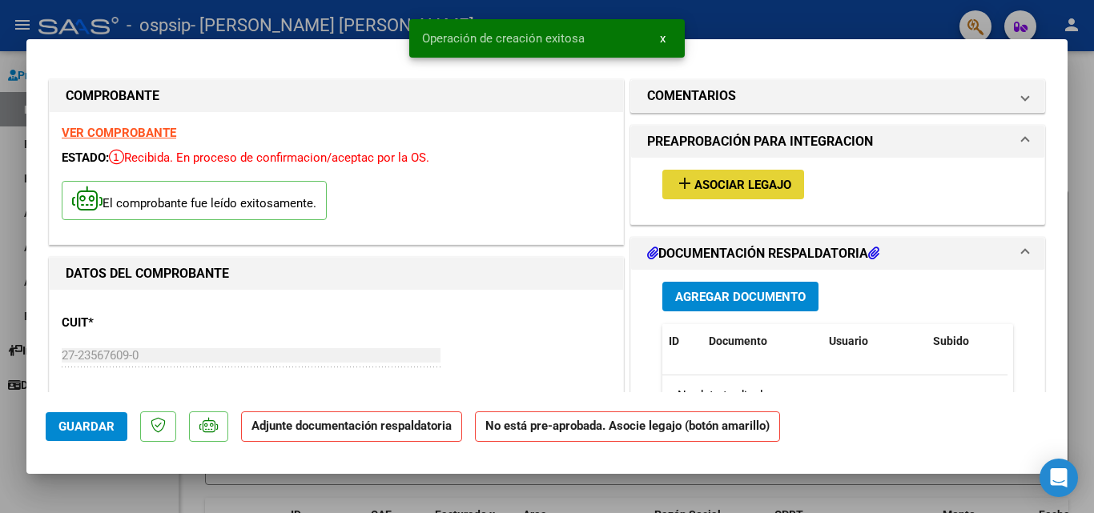
click at [735, 191] on span "Asociar Legajo" at bounding box center [743, 185] width 97 height 14
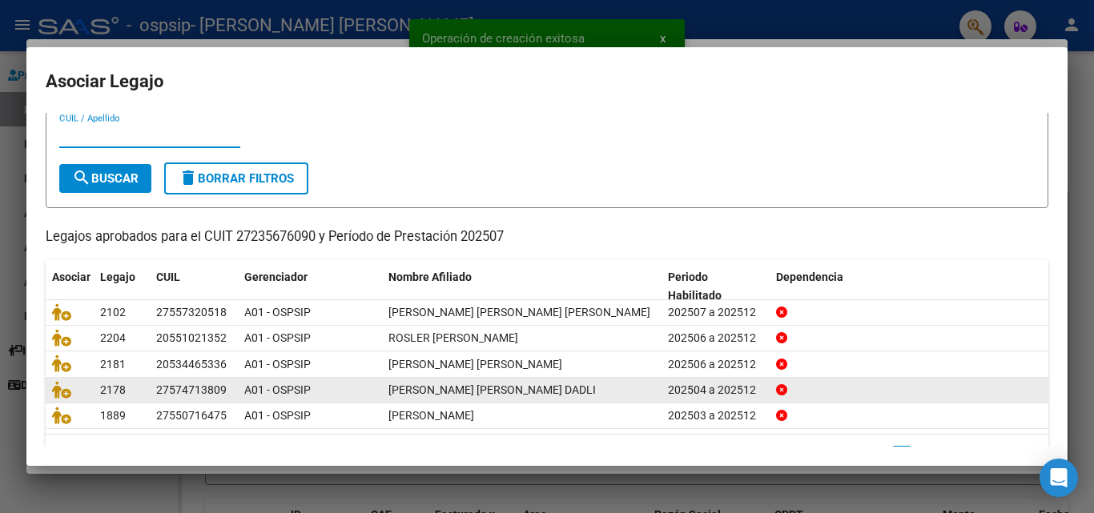
scroll to position [80, 0]
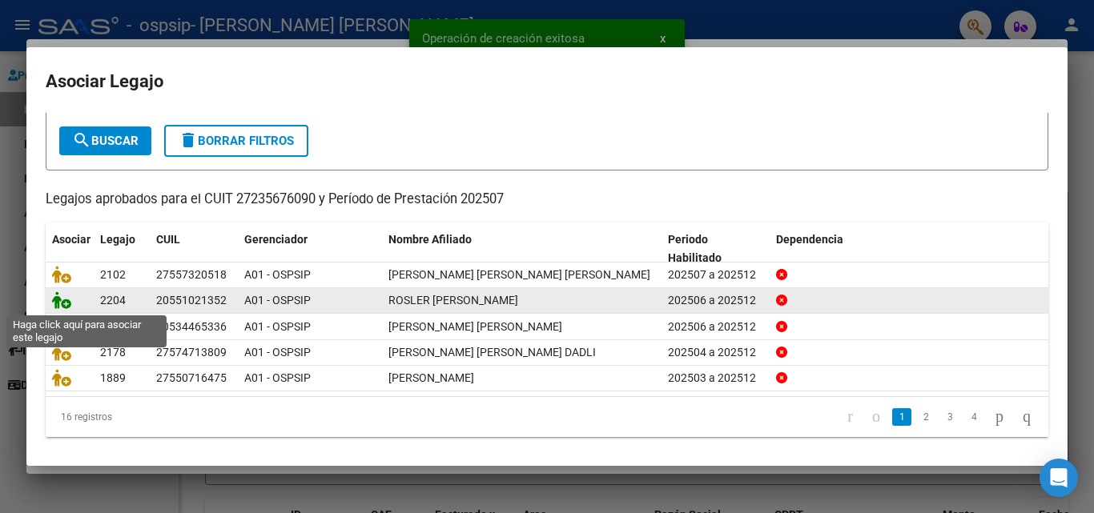
click at [58, 300] on icon at bounding box center [61, 301] width 19 height 18
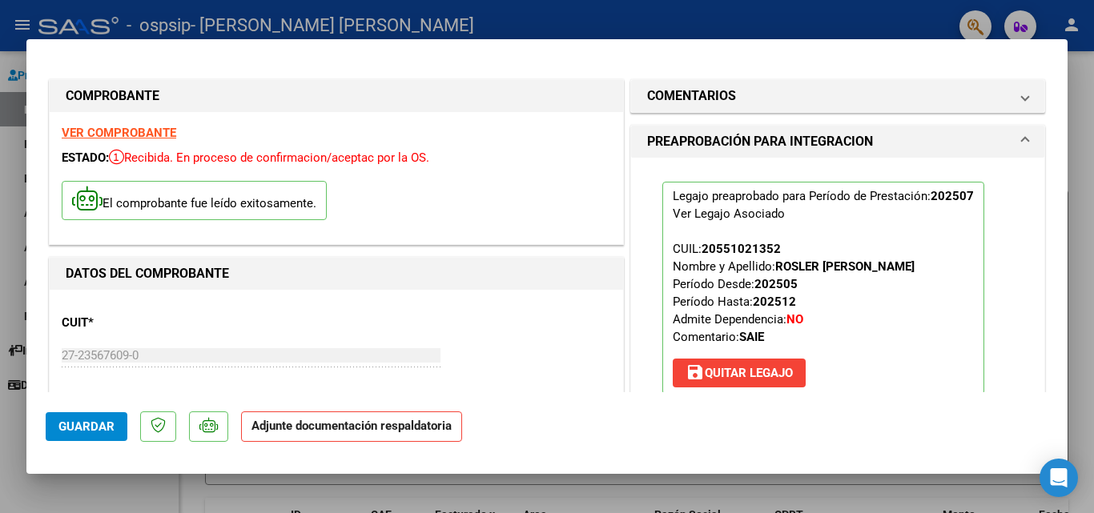
scroll to position [240, 0]
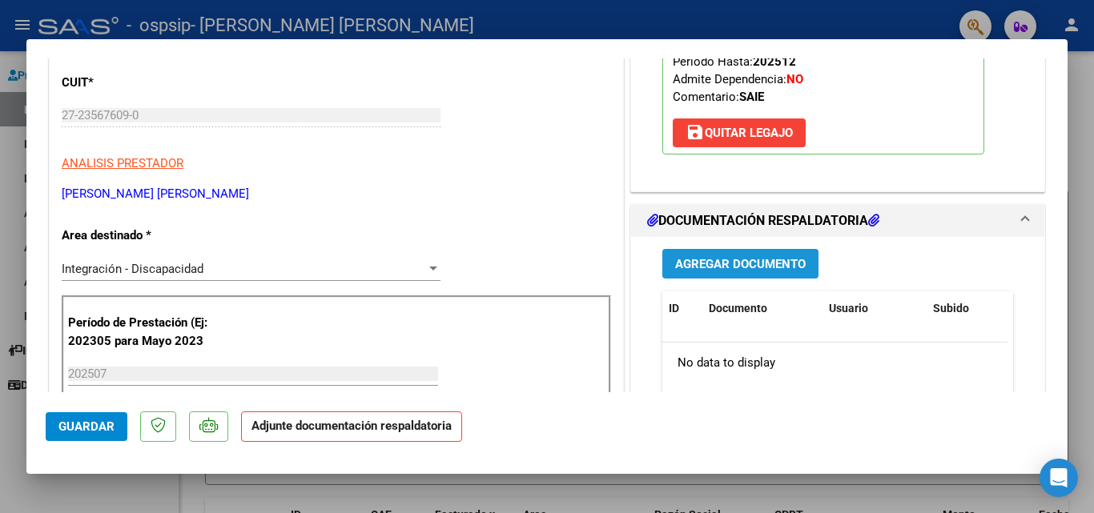
click at [739, 272] on button "Agregar Documento" at bounding box center [740, 264] width 156 height 30
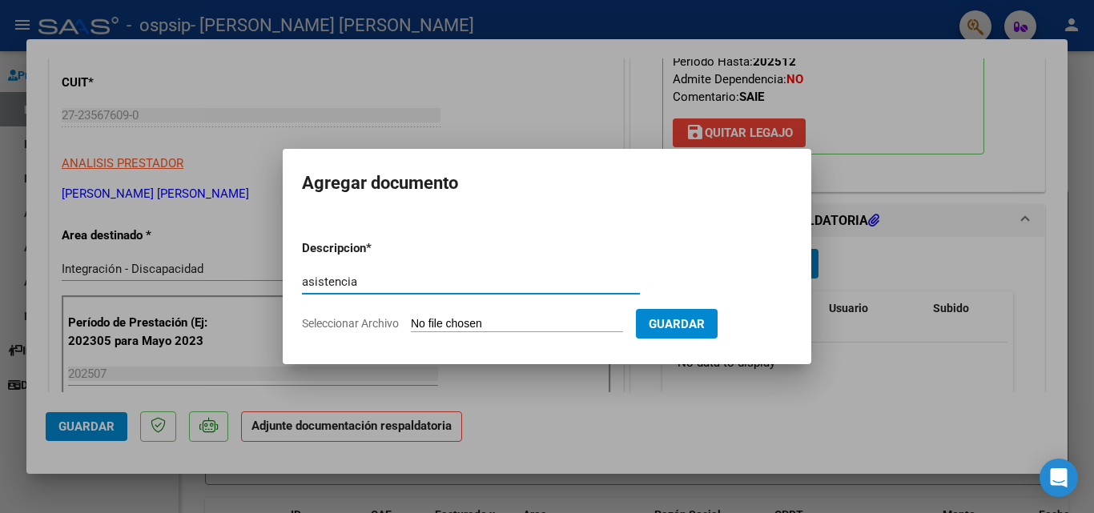
type input "asistencia"
click at [526, 317] on input "Seleccionar Archivo" at bounding box center [517, 324] width 212 height 15
type input "C:\fakepath\ROSLER [PERSON_NAME].pdf"
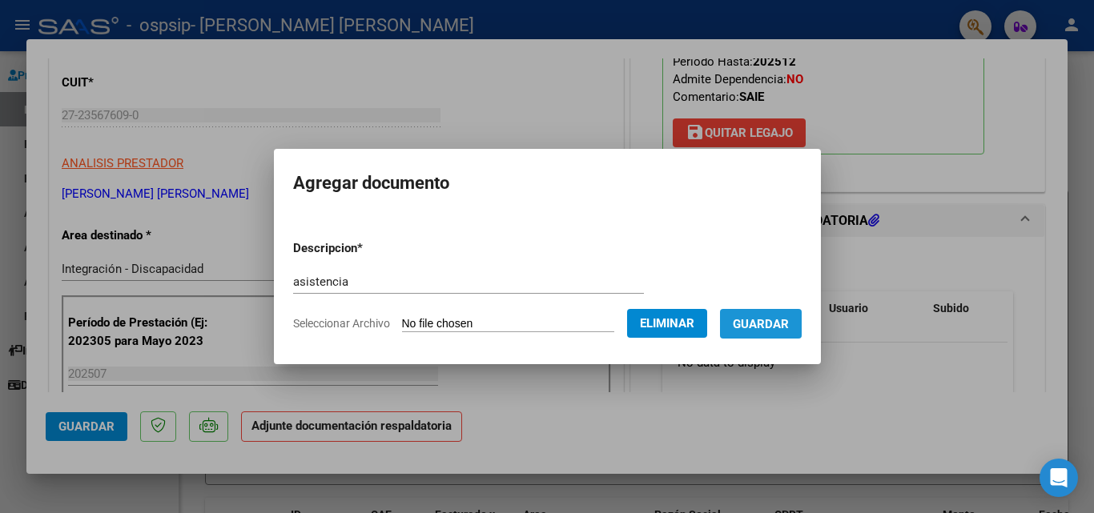
click at [774, 314] on button "Guardar" at bounding box center [761, 324] width 82 height 30
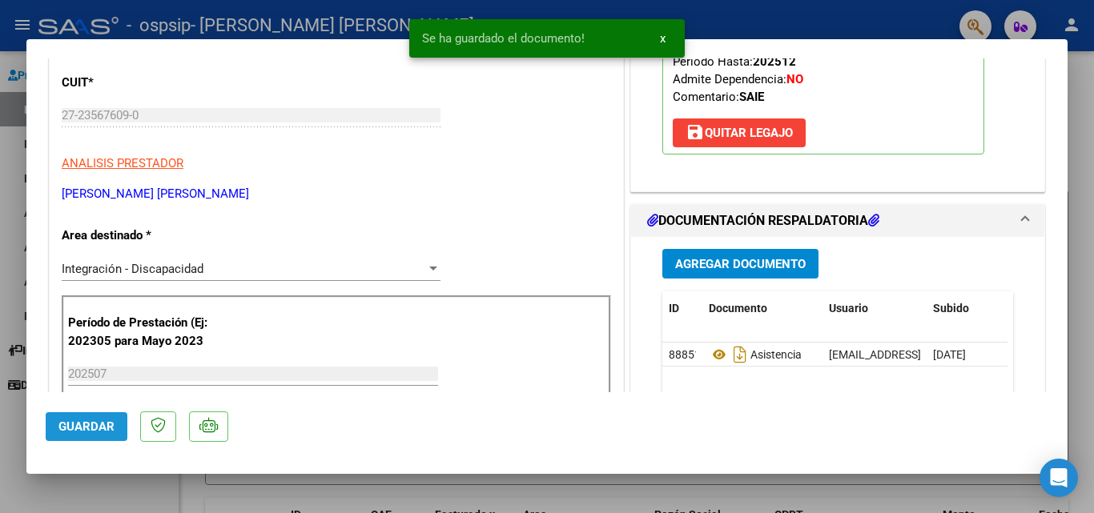
click at [72, 439] on button "Guardar" at bounding box center [87, 427] width 82 height 29
drag, startPoint x: 103, startPoint y: 497, endPoint x: 248, endPoint y: 513, distance: 145.9
click at [104, 497] on div at bounding box center [547, 256] width 1094 height 513
type input "$ 0,00"
